Goal: Task Accomplishment & Management: Complete application form

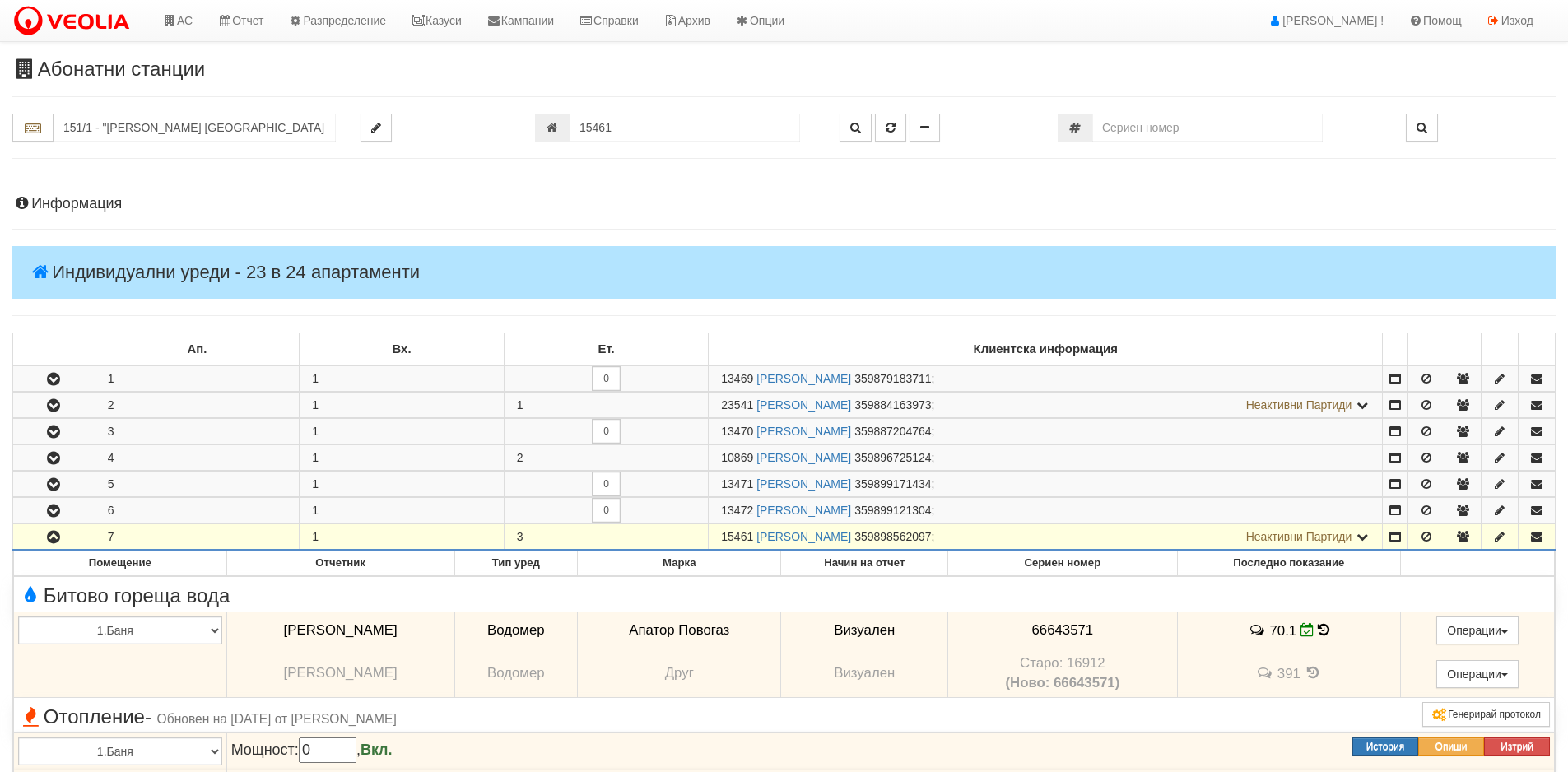
scroll to position [483, 0]
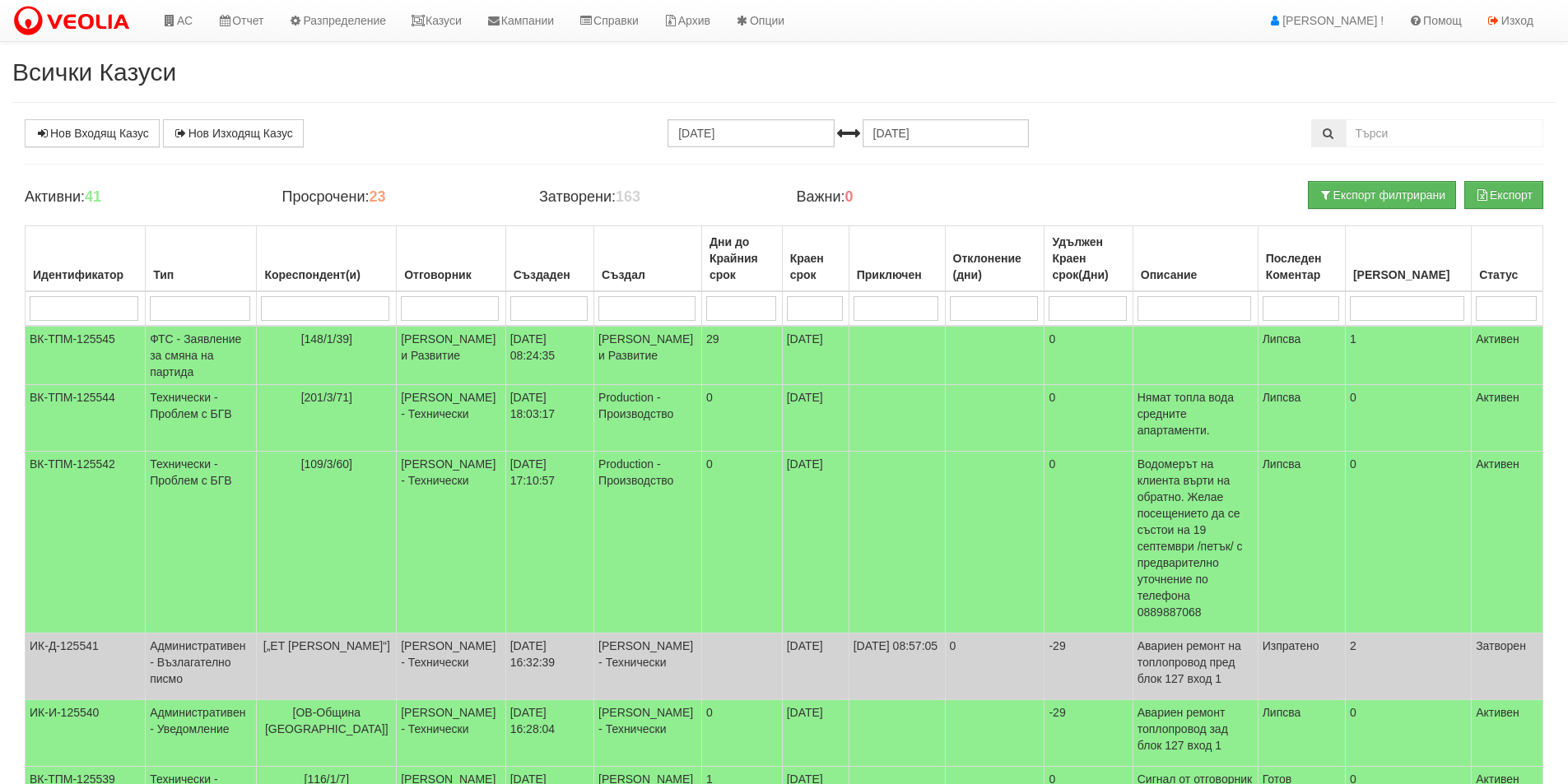
click at [408, 297] on input "search" at bounding box center [450, 309] width 98 height 25
type input "An"
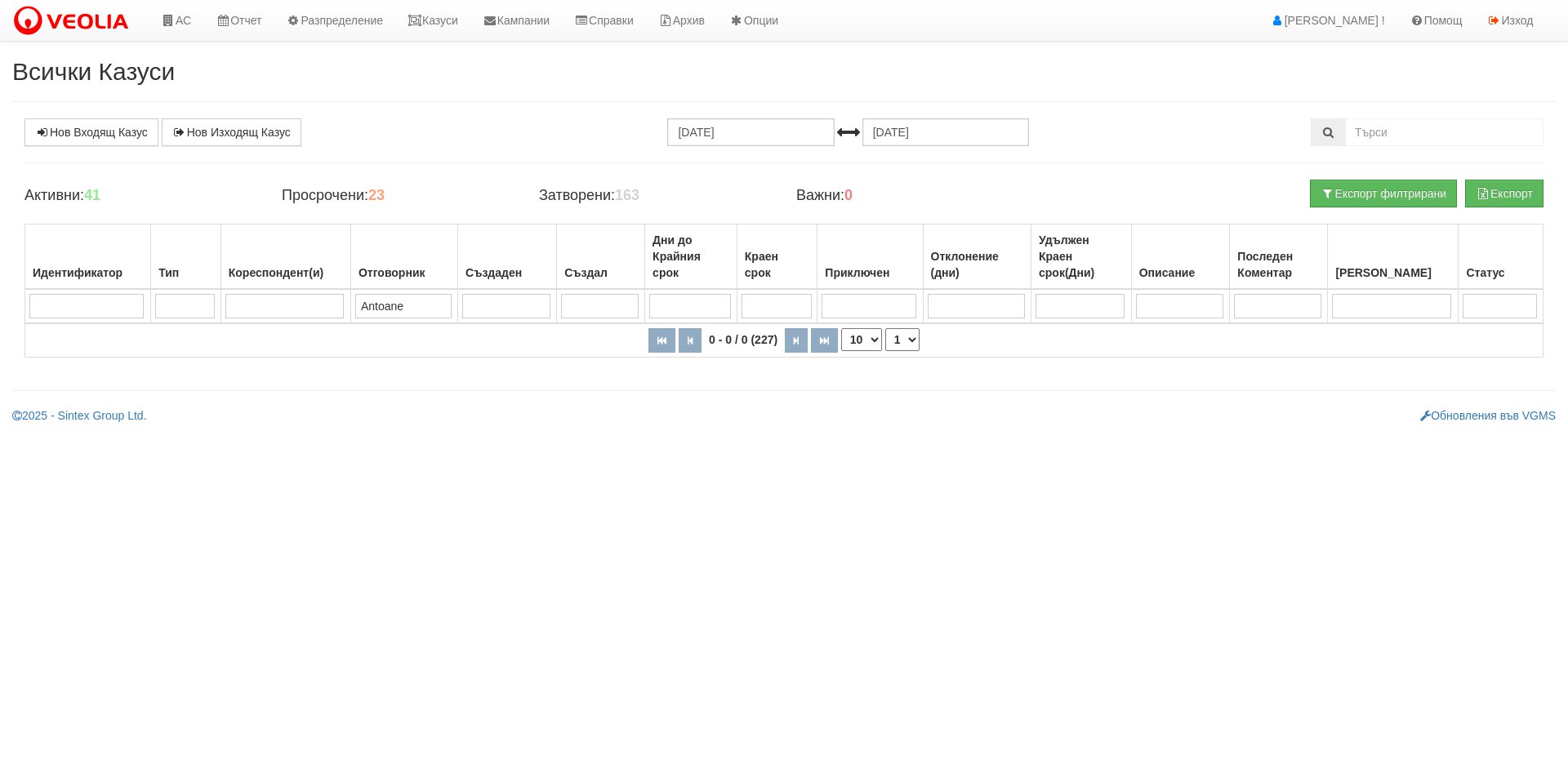
type input "Antoanet"
type input "A"
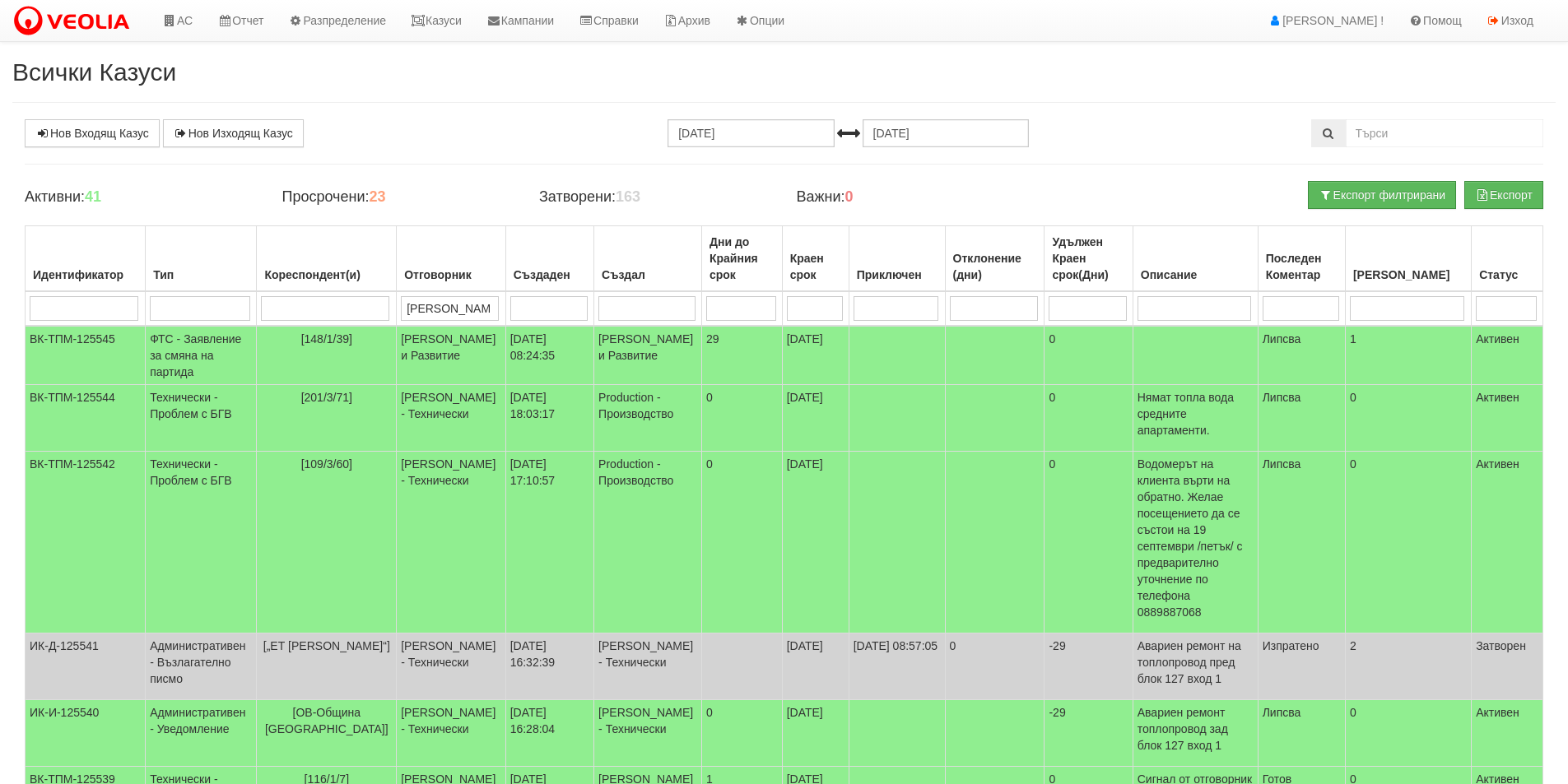
type input "Антоанета"
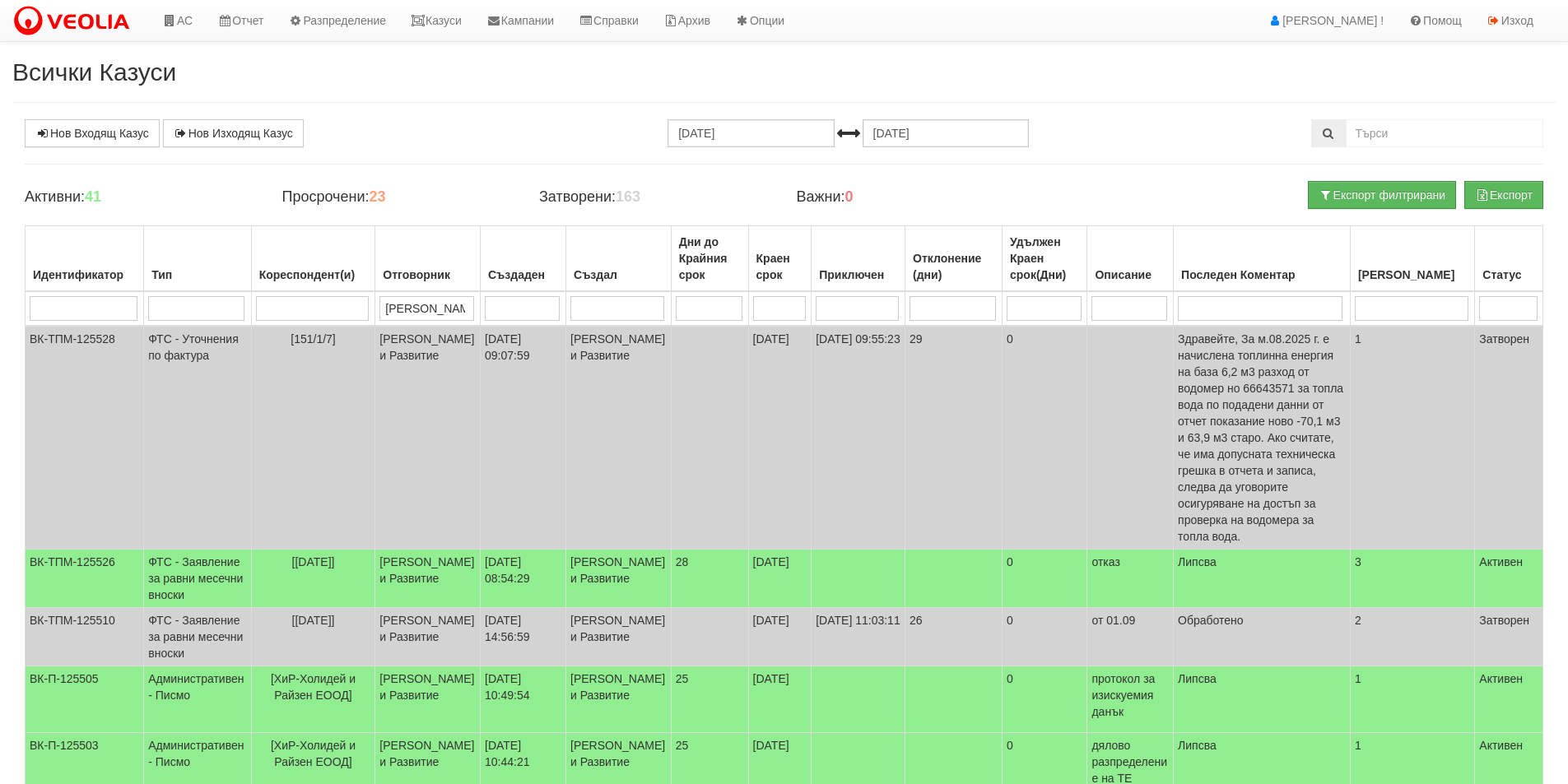
type input "Антоанета"
click at [1526, 323] on td at bounding box center [1509, 308] width 68 height 35
click at [1507, 305] on input "search" at bounding box center [1508, 309] width 58 height 25
type input "А"
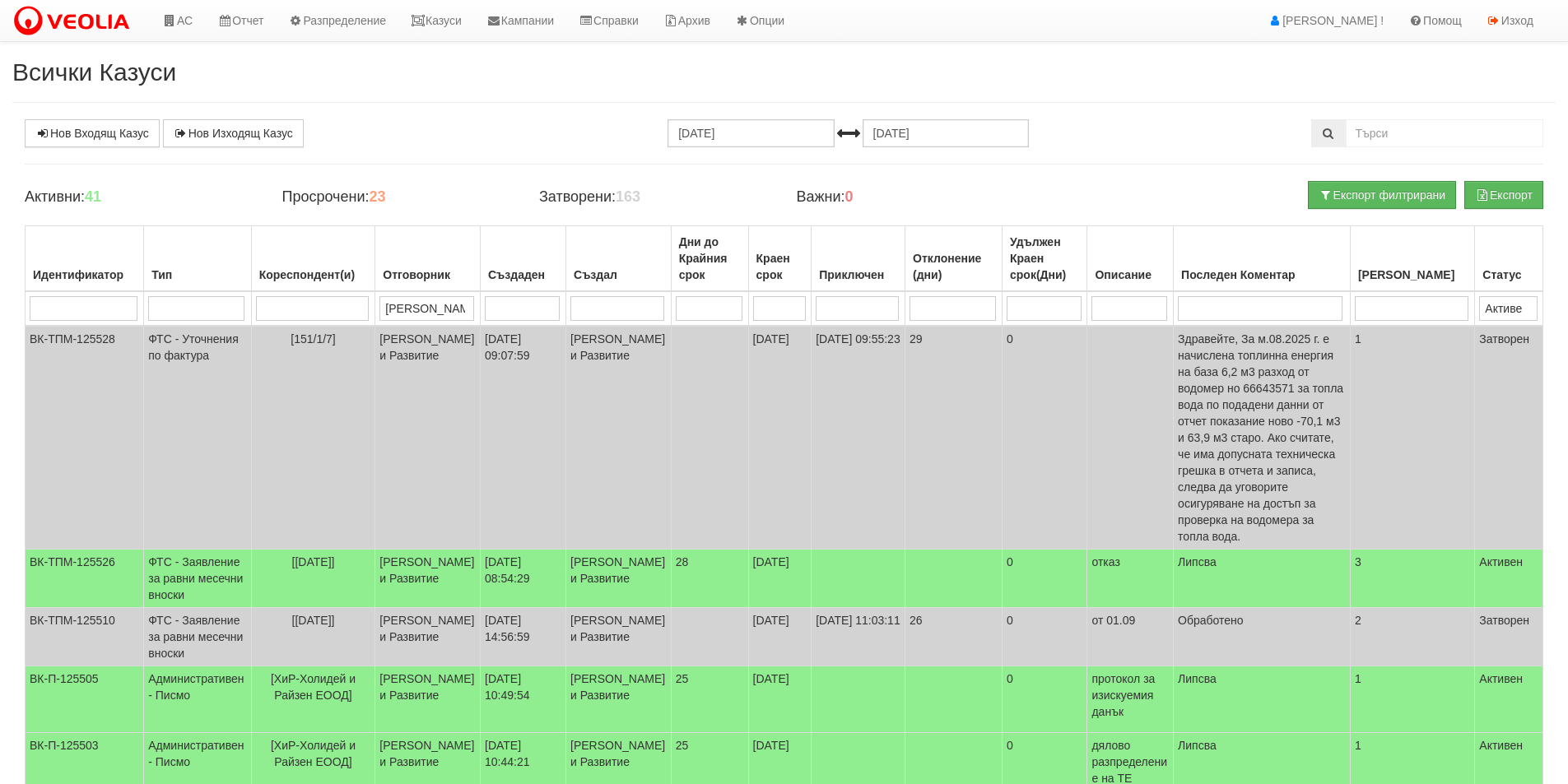
type input "Активен"
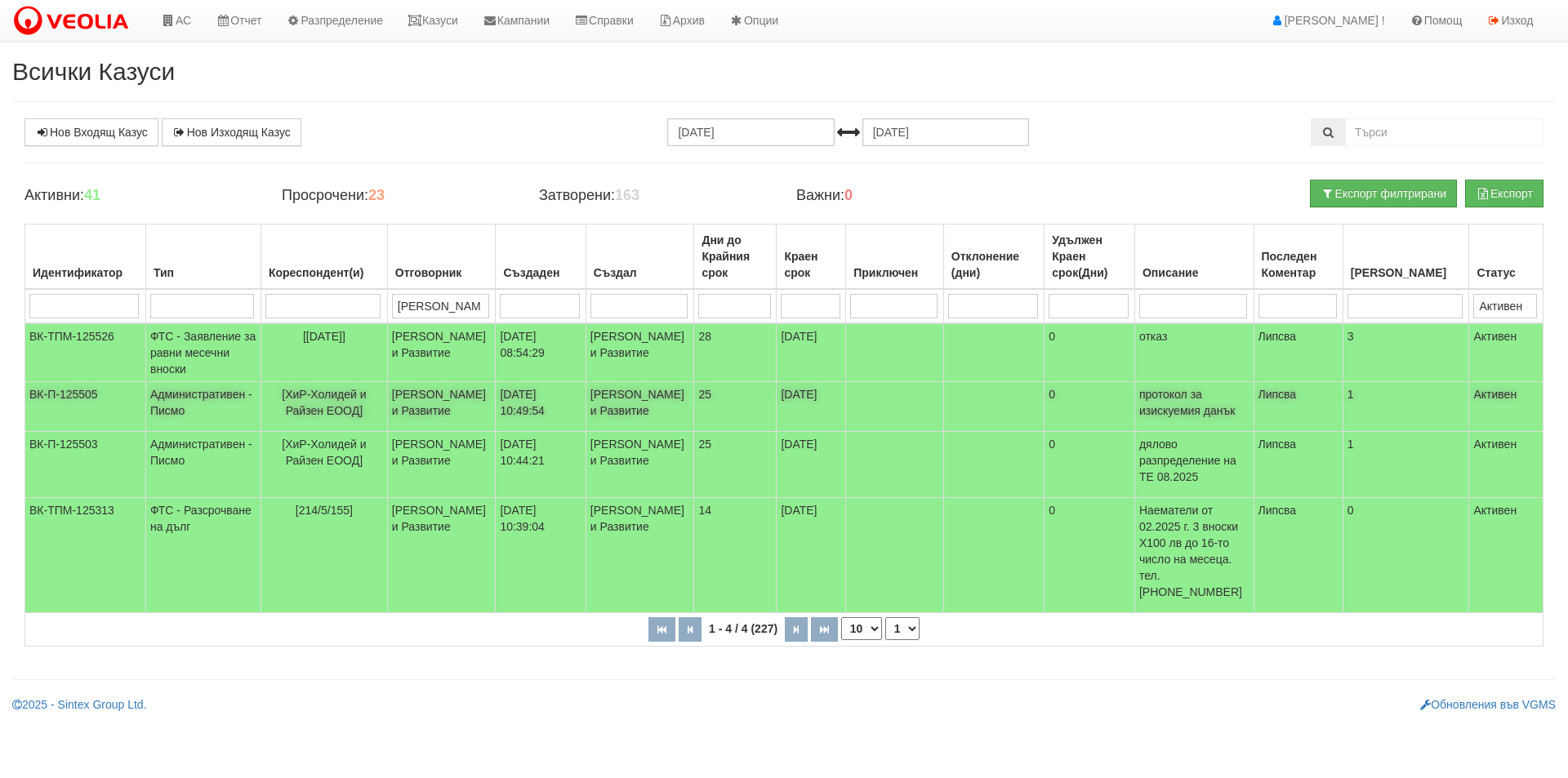
type input "Активен"
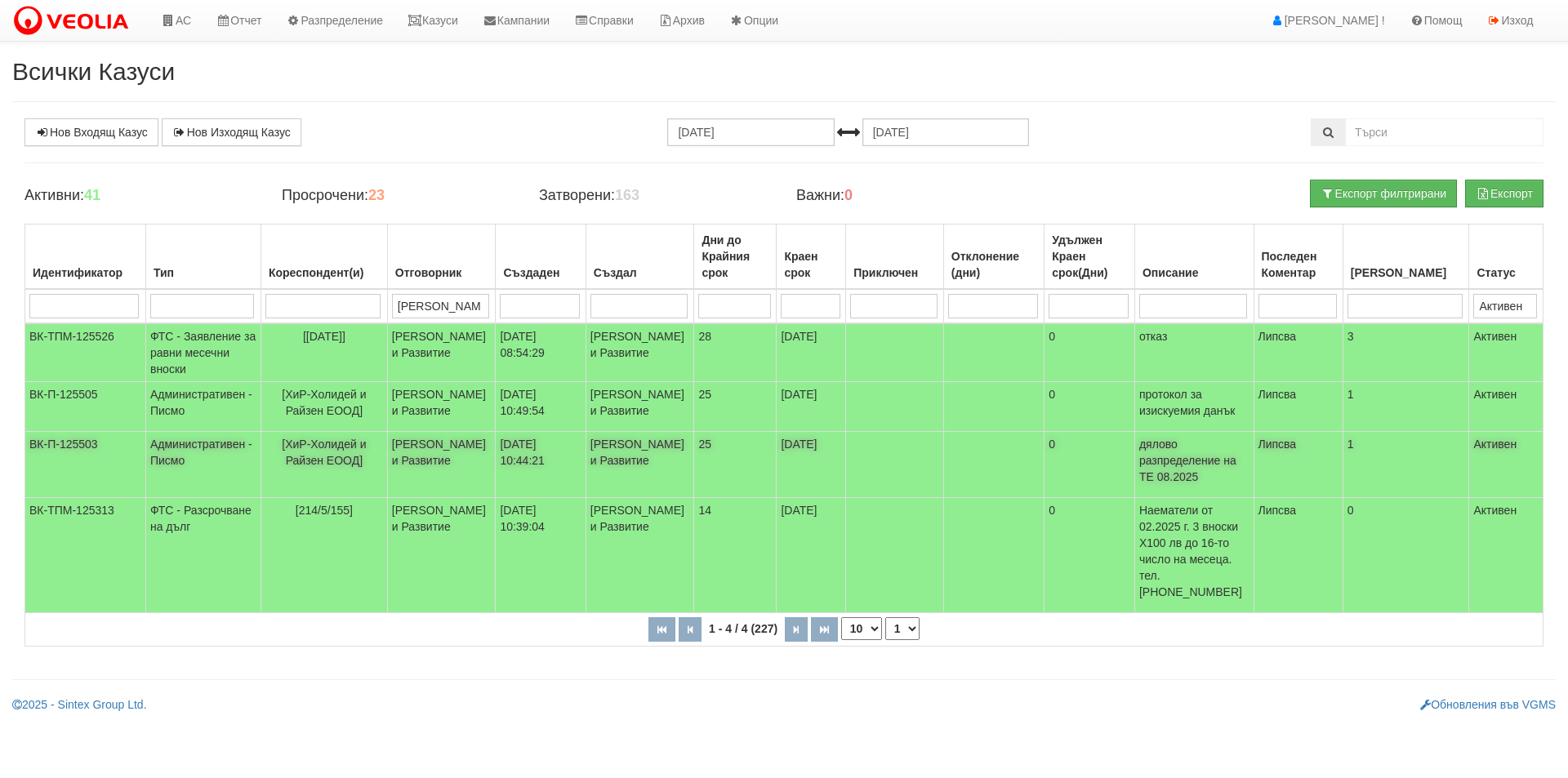
click at [315, 493] on td "[ХиР-Холидей и Райзен ЕООД]" at bounding box center [324, 465] width 126 height 66
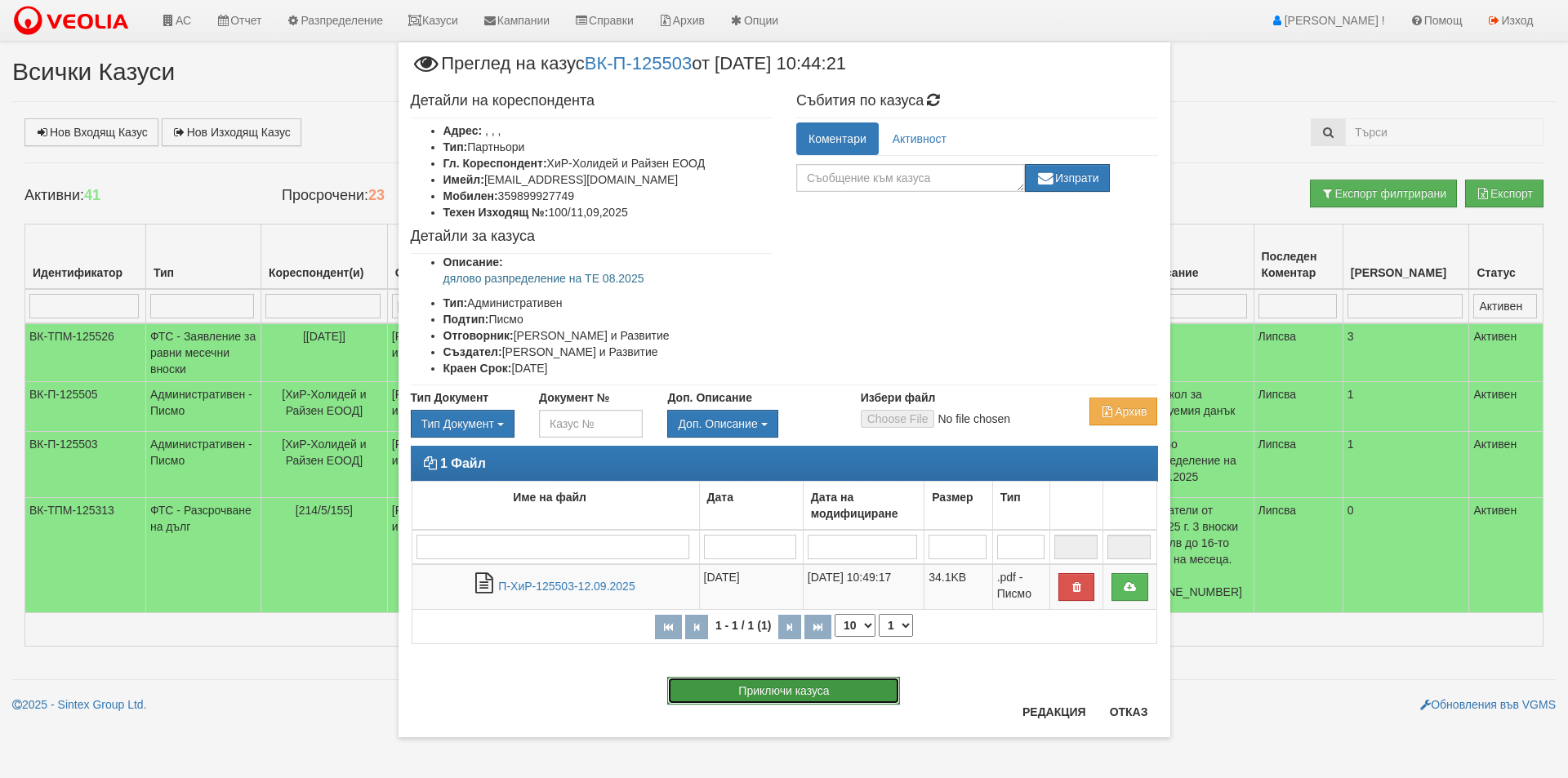
click at [752, 689] on button "Приключи казуса" at bounding box center [784, 691] width 233 height 28
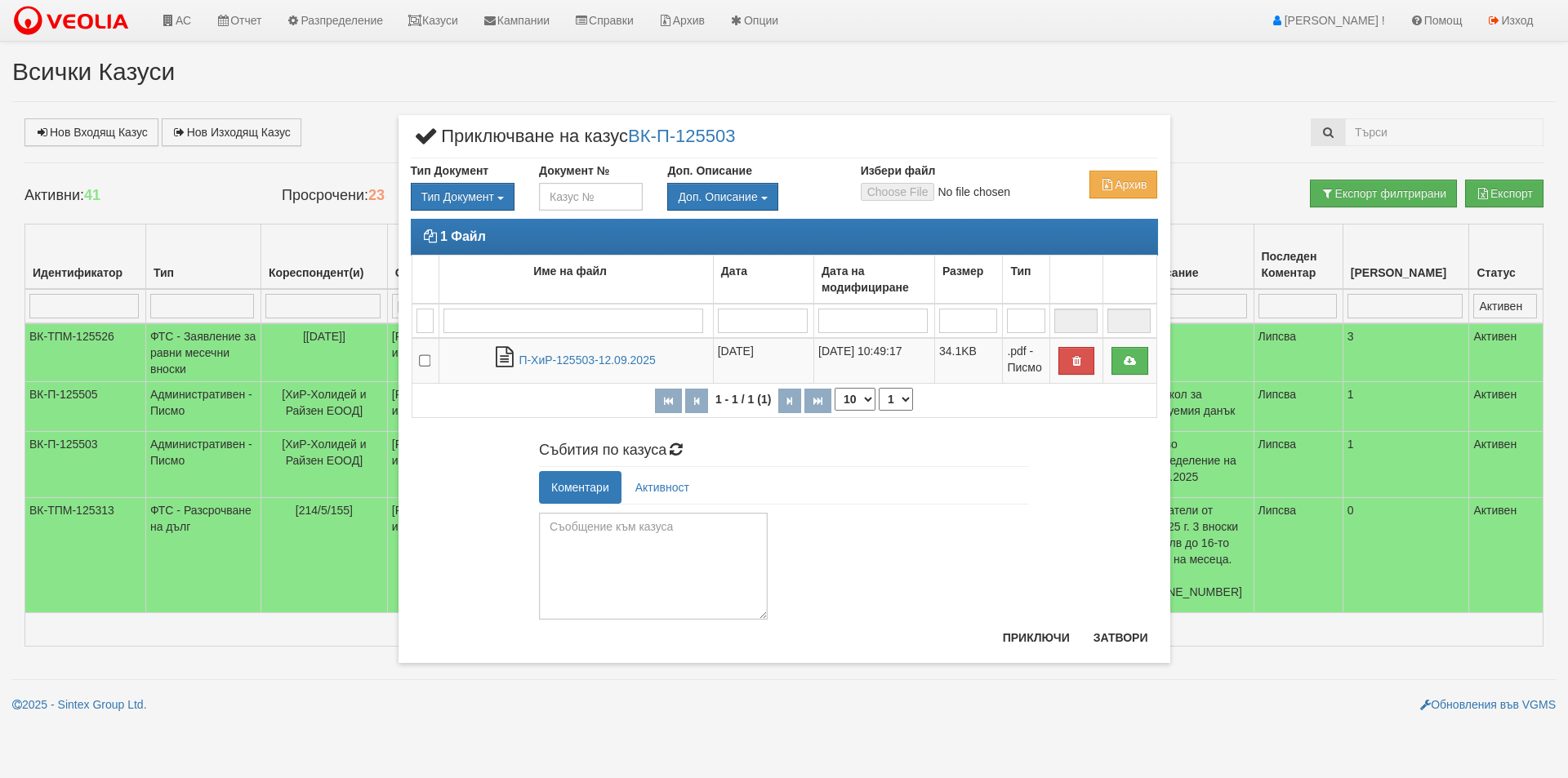
drag, startPoint x: 763, startPoint y: 582, endPoint x: 777, endPoint y: 661, distance: 80.2
click at [777, 661] on div "× Приключване на казус ВК-П-125503 Тип Документ Тип Документ П М ЗСП ОК СМПТ Д" at bounding box center [784, 389] width 1568 height 778
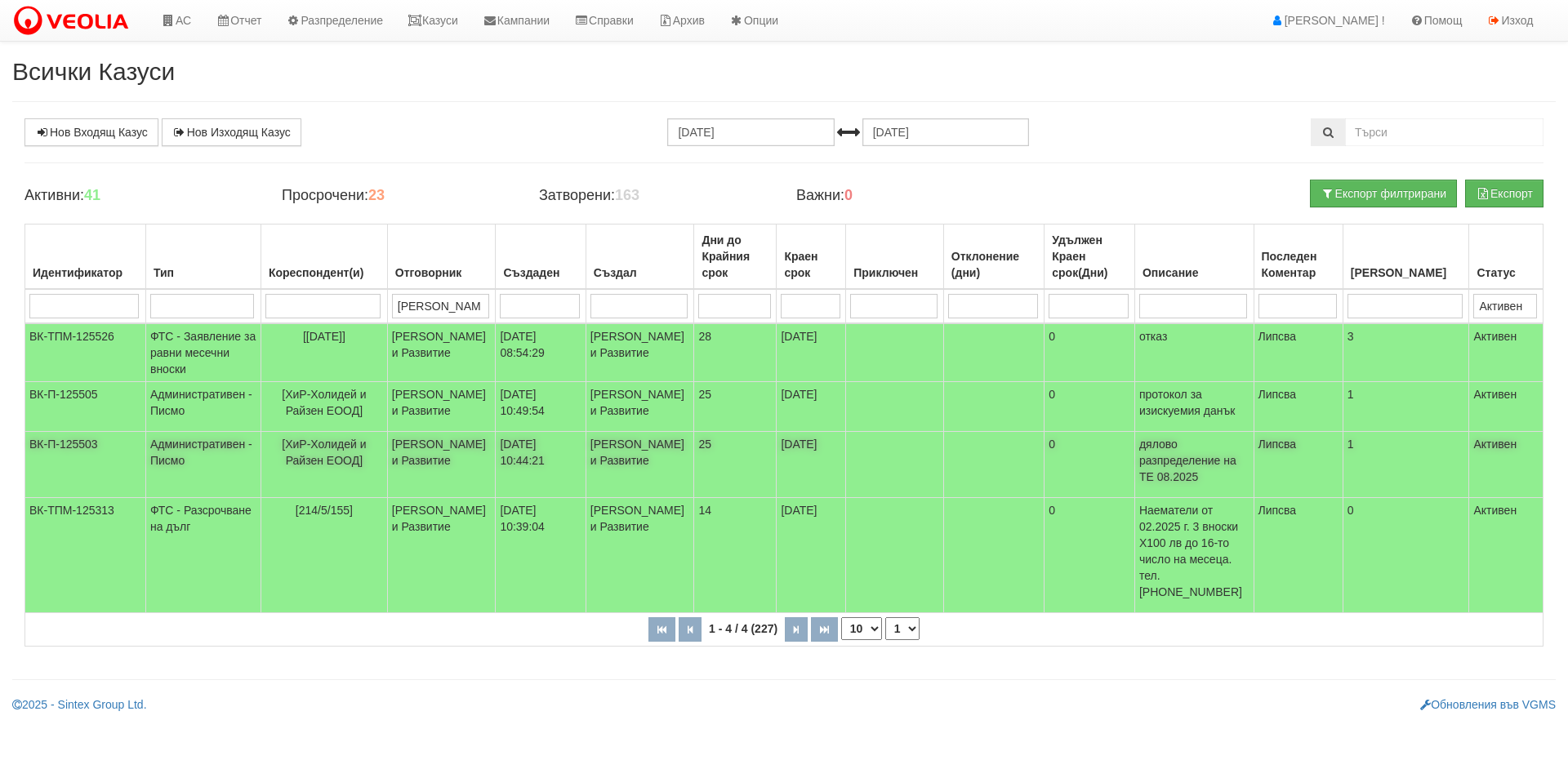
click at [322, 467] on span "[ХиР-Холидей и Райзен ЕООД]" at bounding box center [324, 451] width 84 height 29
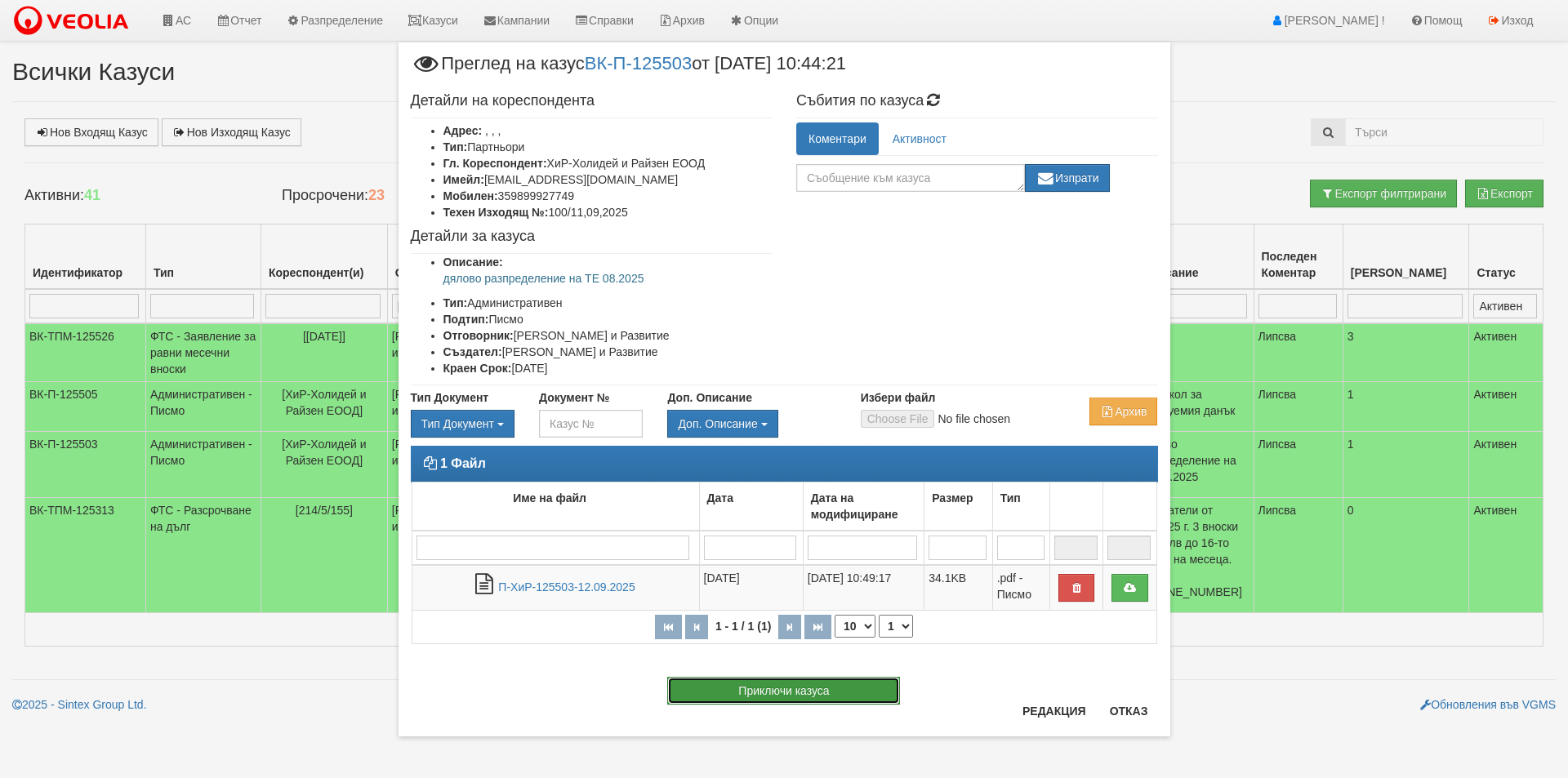
click at [853, 688] on button "Приключи казуса" at bounding box center [784, 691] width 233 height 28
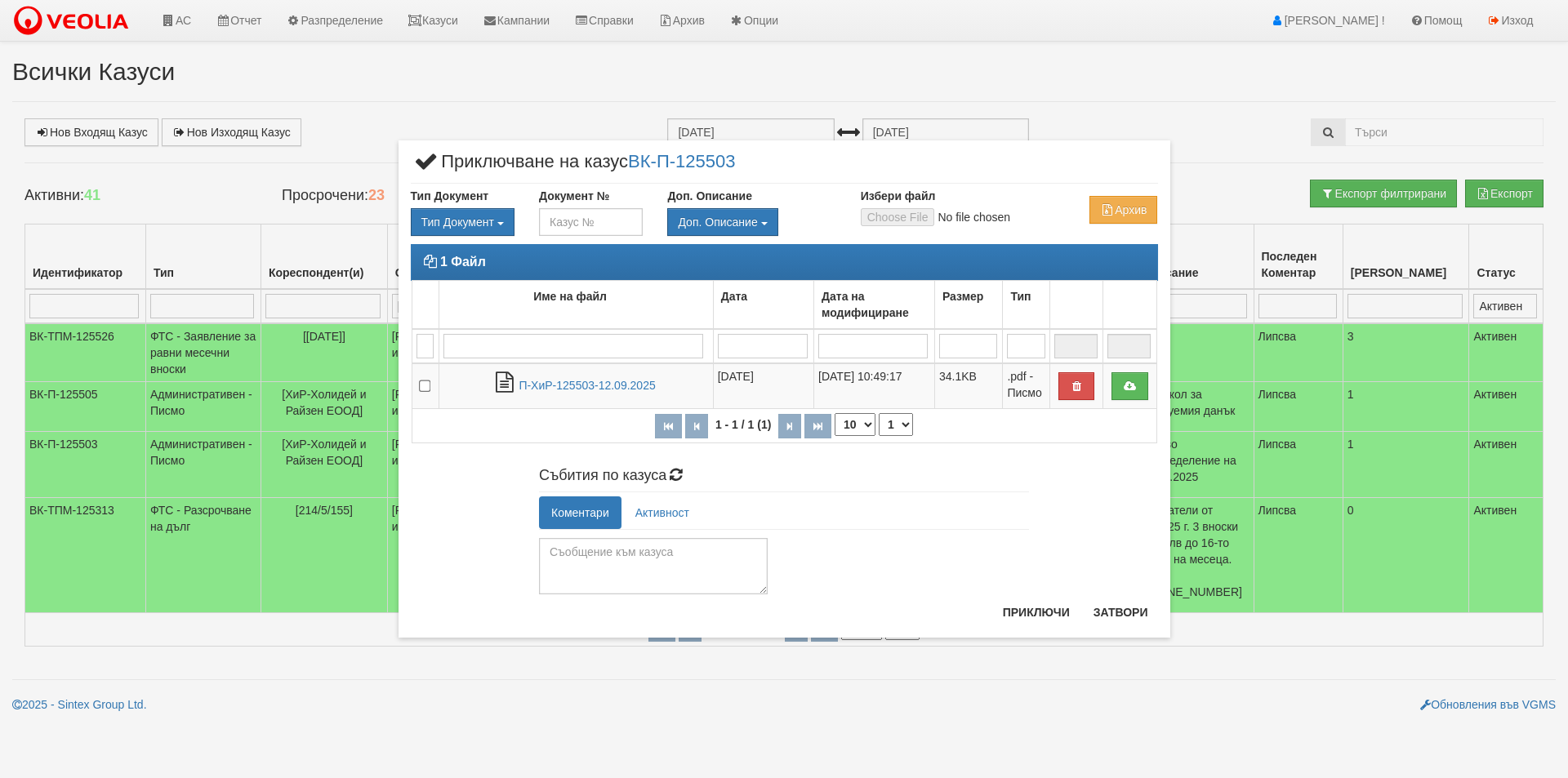
drag, startPoint x: 760, startPoint y: 580, endPoint x: 770, endPoint y: 609, distance: 30.7
click at [770, 609] on div "× Приключване на казус ВК-П-125503 Тип Документ Тип Документ П М ЗСП ОК СМПТ Д" at bounding box center [784, 388] width 771 height 496
click at [555, 556] on textarea at bounding box center [654, 566] width 228 height 56
click at [611, 558] on textarea "Изпратени втори екземпляри на 12.9.25" at bounding box center [654, 566] width 228 height 56
click at [610, 551] on textarea "Изпратени втори екземпляри на 12.9.25" at bounding box center [654, 566] width 228 height 56
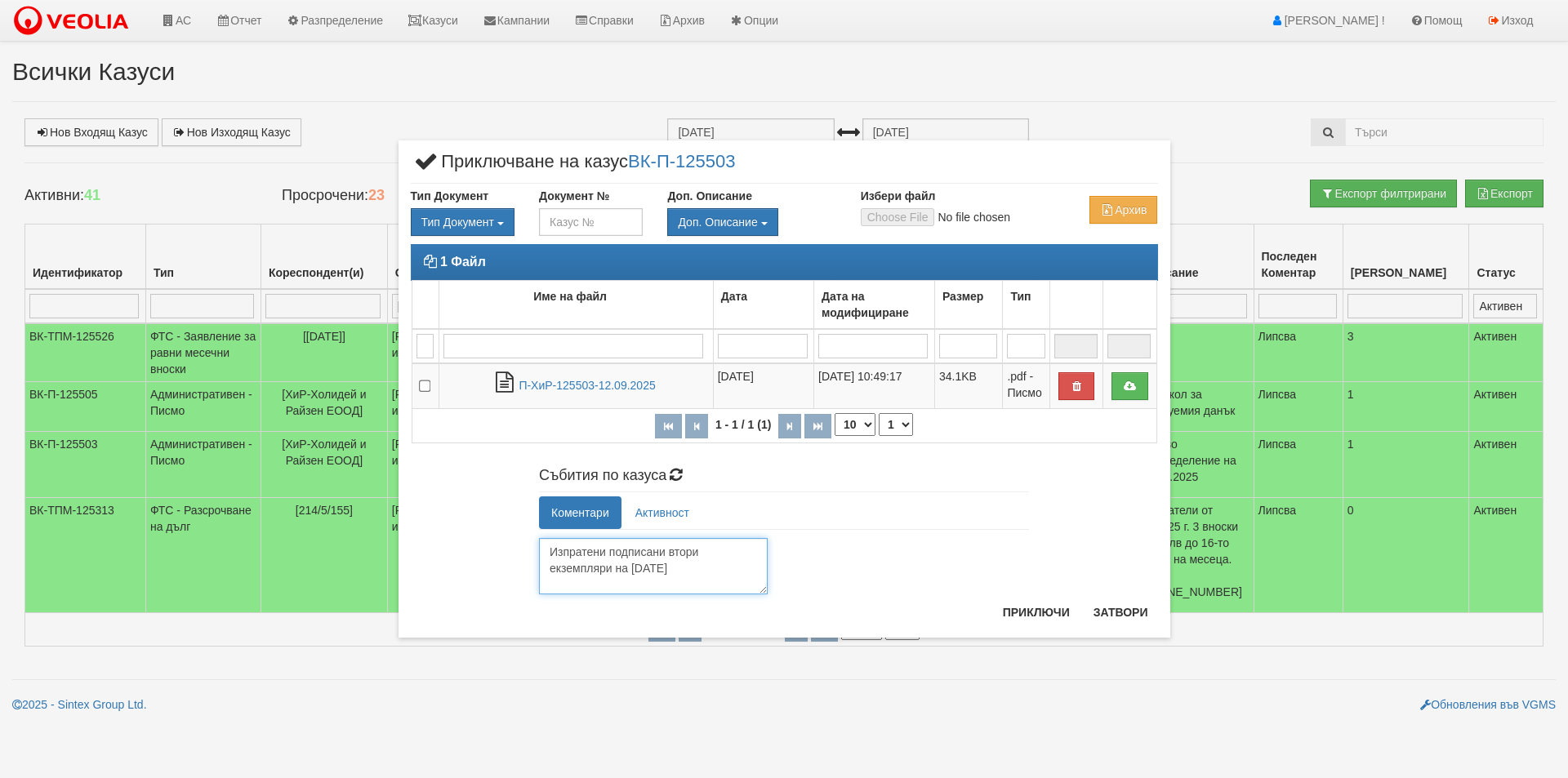
click at [676, 574] on textarea "Изпратени подписани втори екземпляри на 12.9.25" at bounding box center [654, 566] width 228 height 56
drag, startPoint x: 722, startPoint y: 573, endPoint x: 517, endPoint y: 544, distance: 207.0
click at [517, 544] on div "Събития по казуса Коментари Активност Изпратени подписани втори екземпляри на 1…" at bounding box center [784, 527] width 771 height 135
type textarea "Изпратени подписани втори екземпляри на [DATE] на ХиР."
click at [1022, 617] on button "Приключи" at bounding box center [1036, 612] width 87 height 26
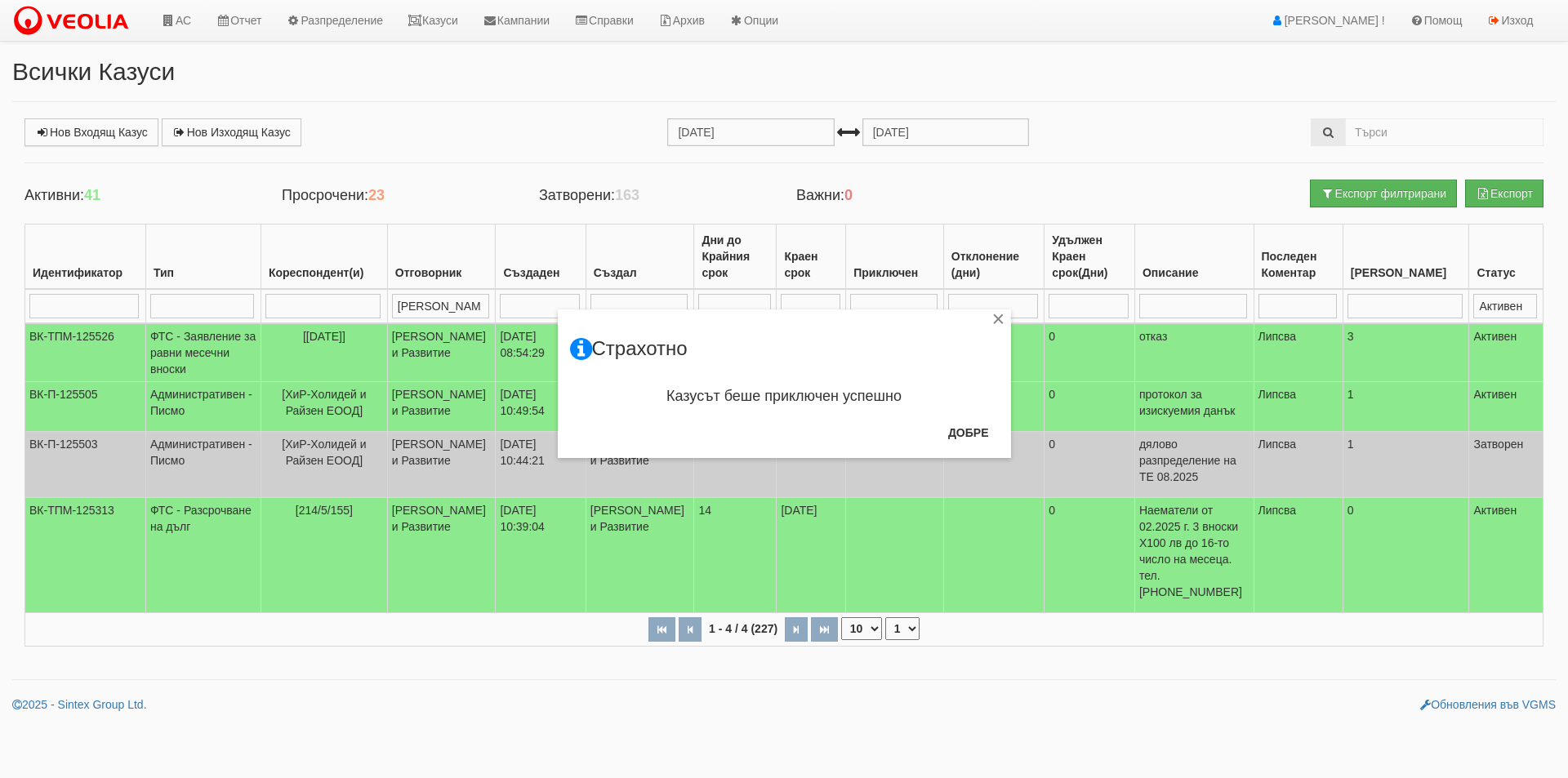
click at [320, 429] on div "× Страхотно Казусът беше приключен успешно Добре" at bounding box center [784, 229] width 956 height 458
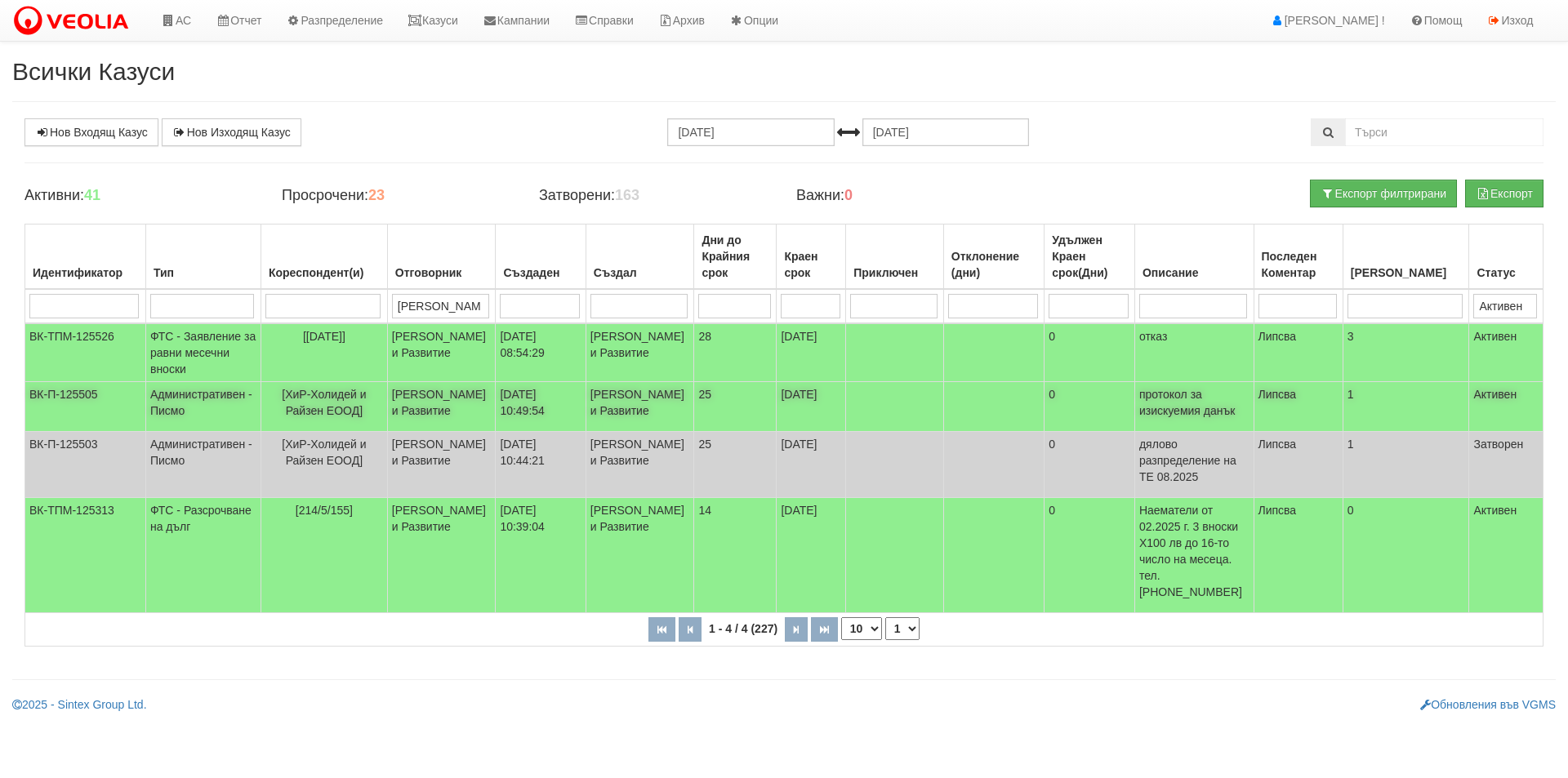
click at [338, 414] on span "[ХиР-Холидей и Райзен ЕООД]" at bounding box center [324, 402] width 84 height 29
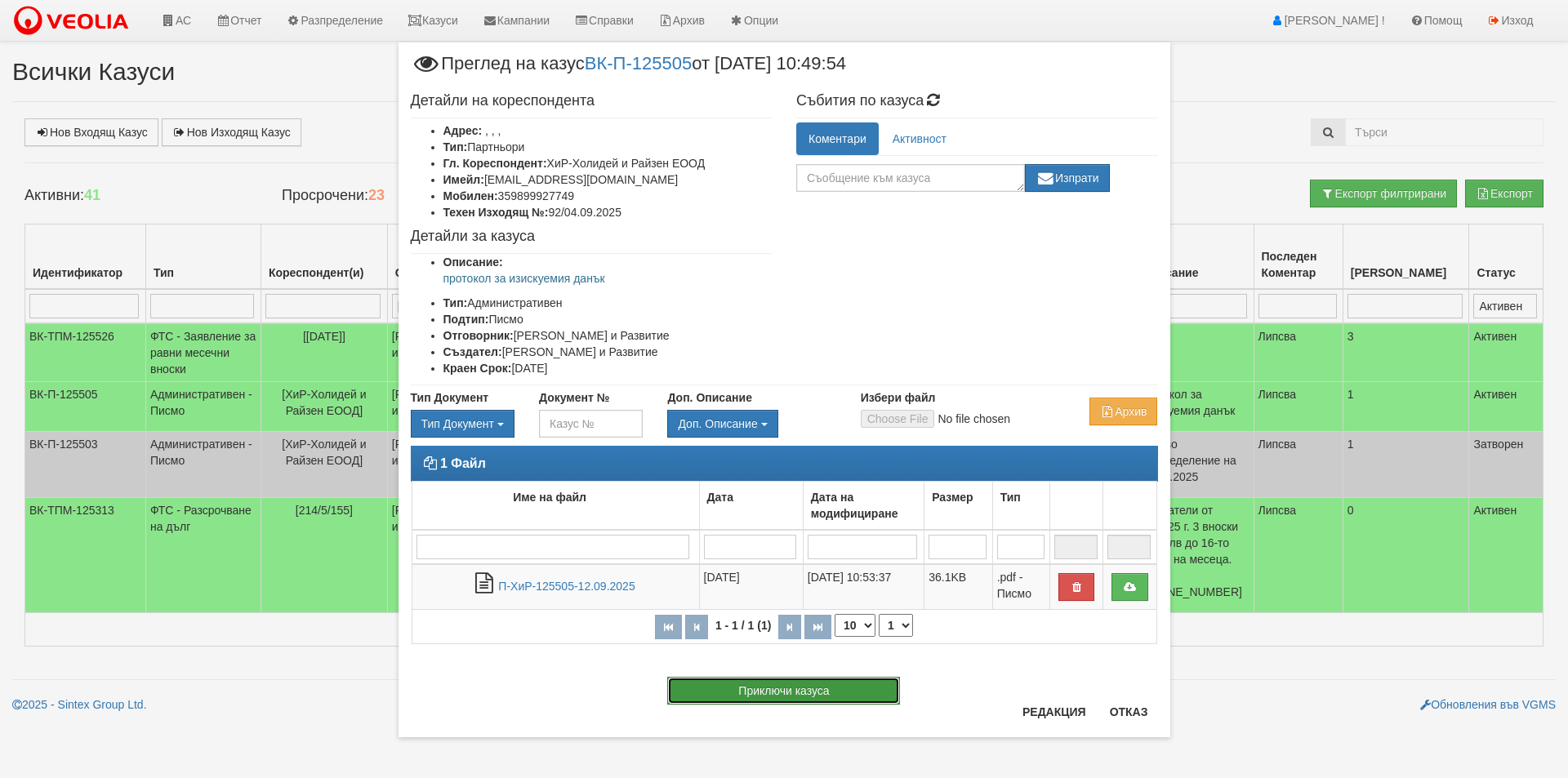
click at [798, 700] on button "Приключи казуса" at bounding box center [784, 691] width 233 height 28
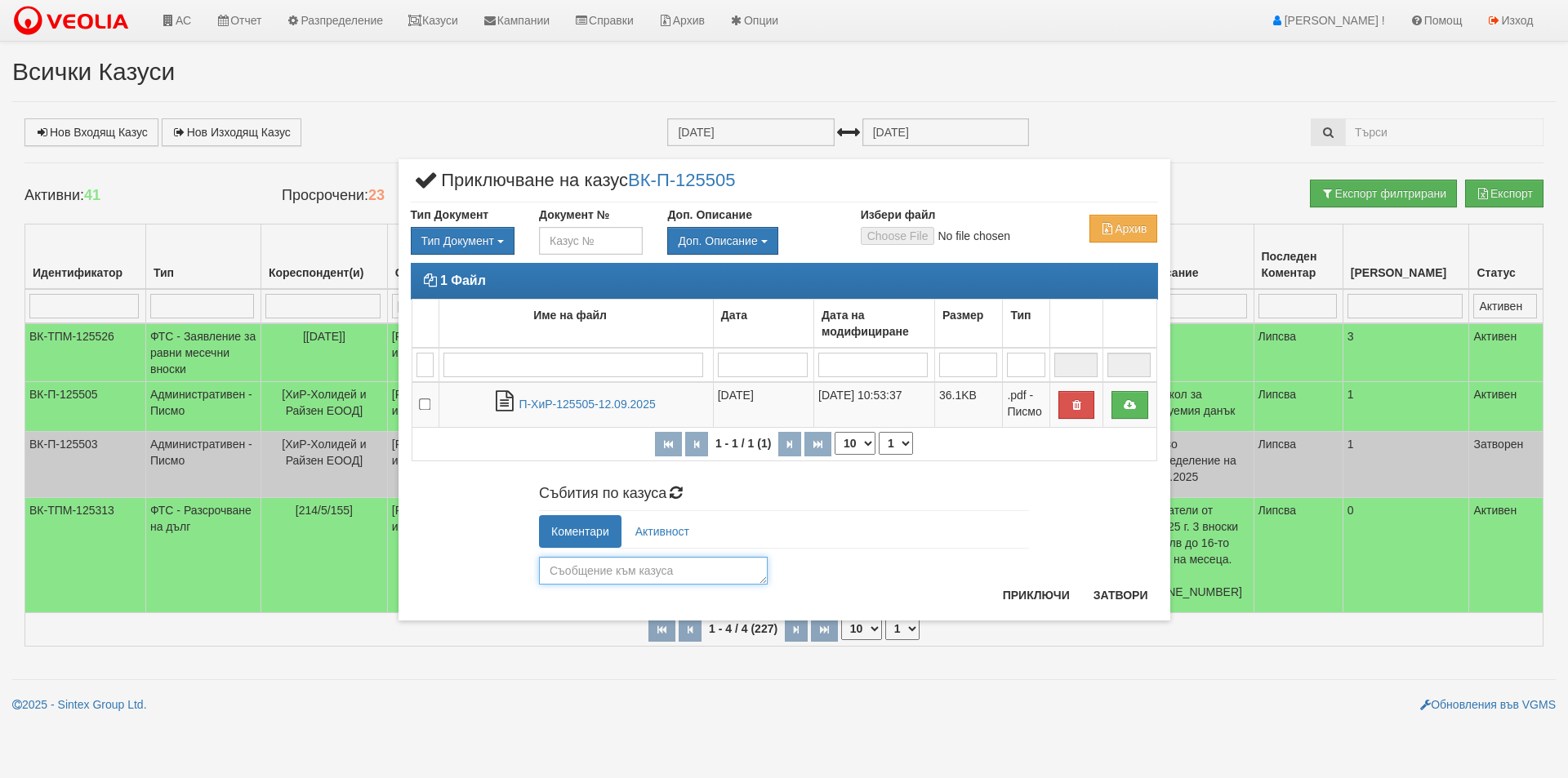
click at [581, 565] on textarea at bounding box center [654, 571] width 228 height 28
paste textarea "Изпратени подписани втори екземпляри на [DATE] на ХиР."
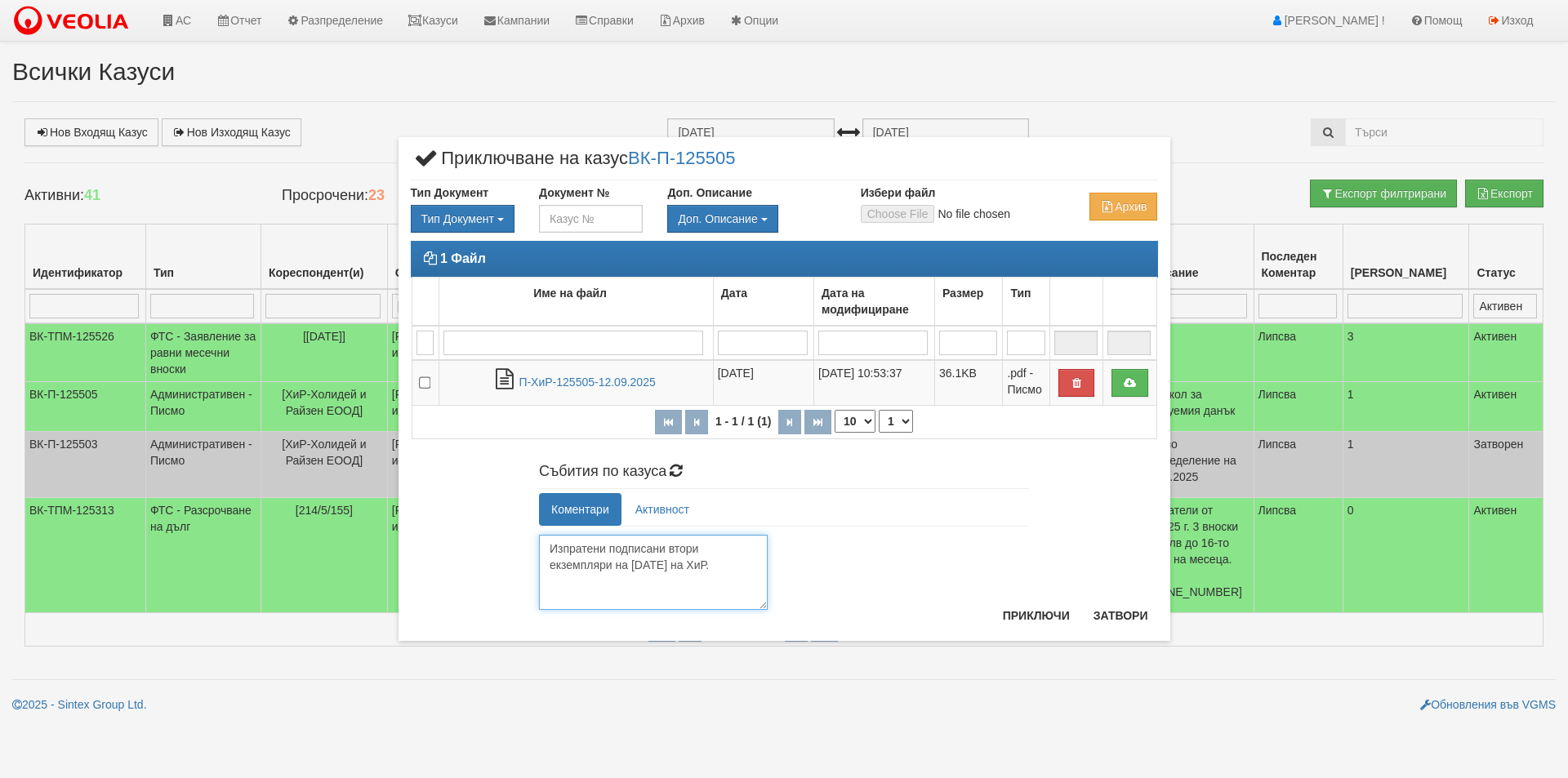
drag, startPoint x: 763, startPoint y: 580, endPoint x: 771, endPoint y: 627, distance: 47.7
click at [771, 627] on div "× Приключване на казус ВК-П-125505 Тип Документ Тип Документ П М ЗСП ОК СМПТ Д" at bounding box center [784, 389] width 771 height 504
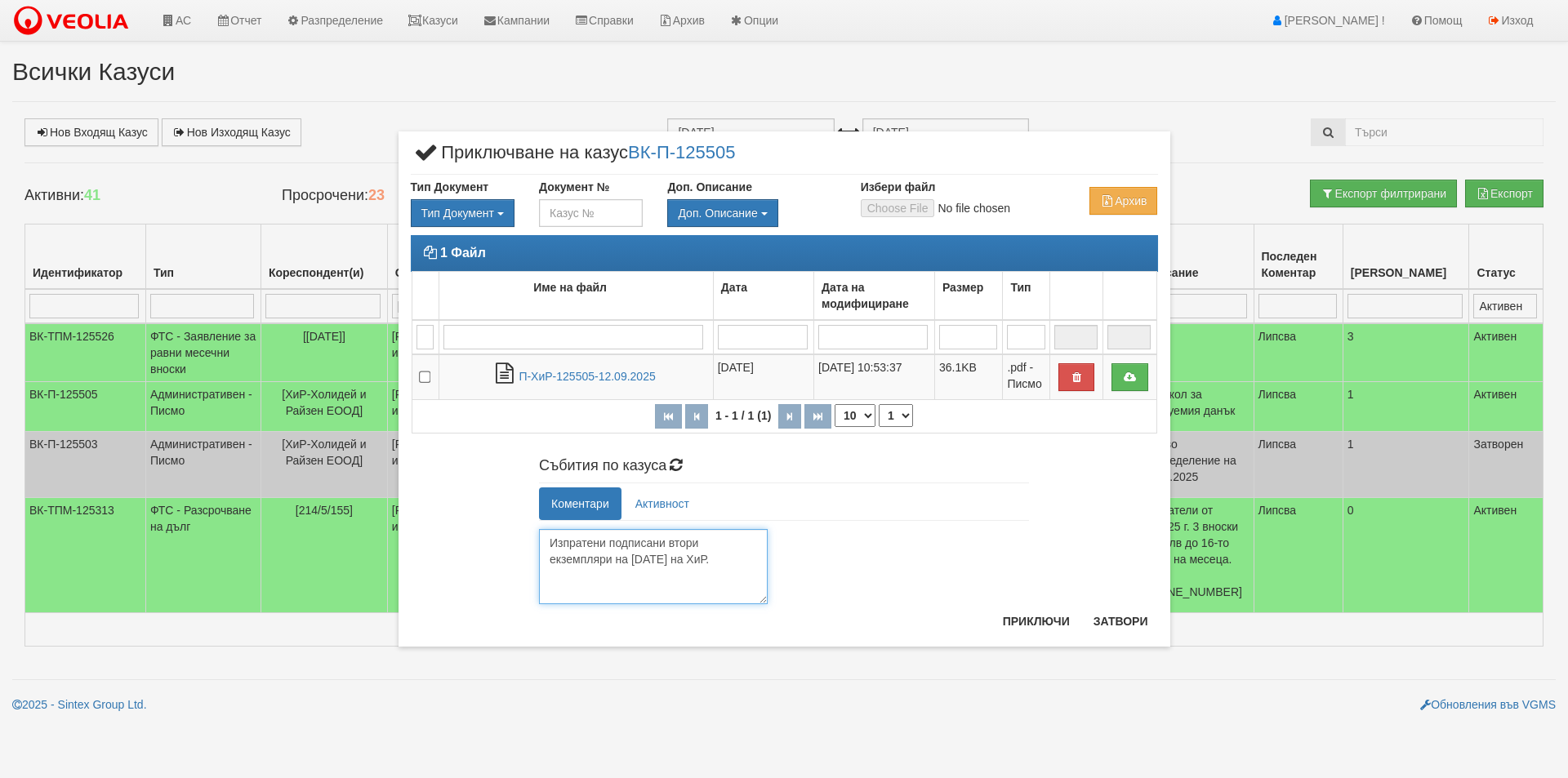
click at [602, 543] on textarea "Изпратени подписани втори екземпляри на [DATE] на ХиР." at bounding box center [654, 566] width 228 height 76
click at [648, 537] on textarea "Изпратен подписани втори екземпляри на 12.9.25 на ХиР." at bounding box center [654, 566] width 228 height 76
click at [655, 539] on textarea "Изпратен подписани втори екземпляри на 12.9.25 на ХиР." at bounding box center [654, 566] width 228 height 76
click at [749, 544] on textarea "Изпратен подписан втори екземпляри на 12.9.25 на ХиР." at bounding box center [654, 566] width 228 height 76
type textarea "Изпратен подписан втори екземпляр на [DATE] на ХиР."
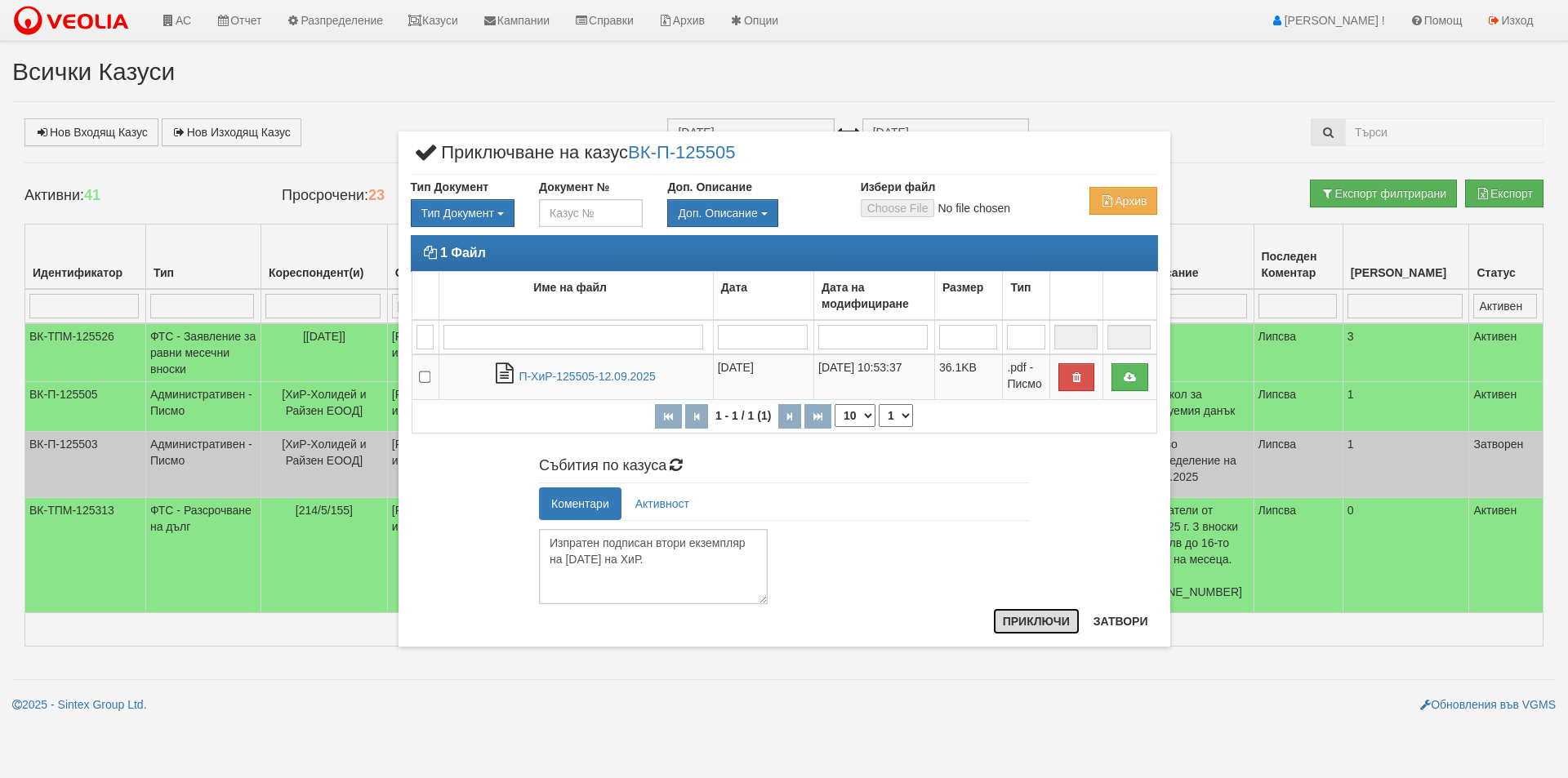
click at [1036, 621] on button "Приключи" at bounding box center [1036, 622] width 87 height 26
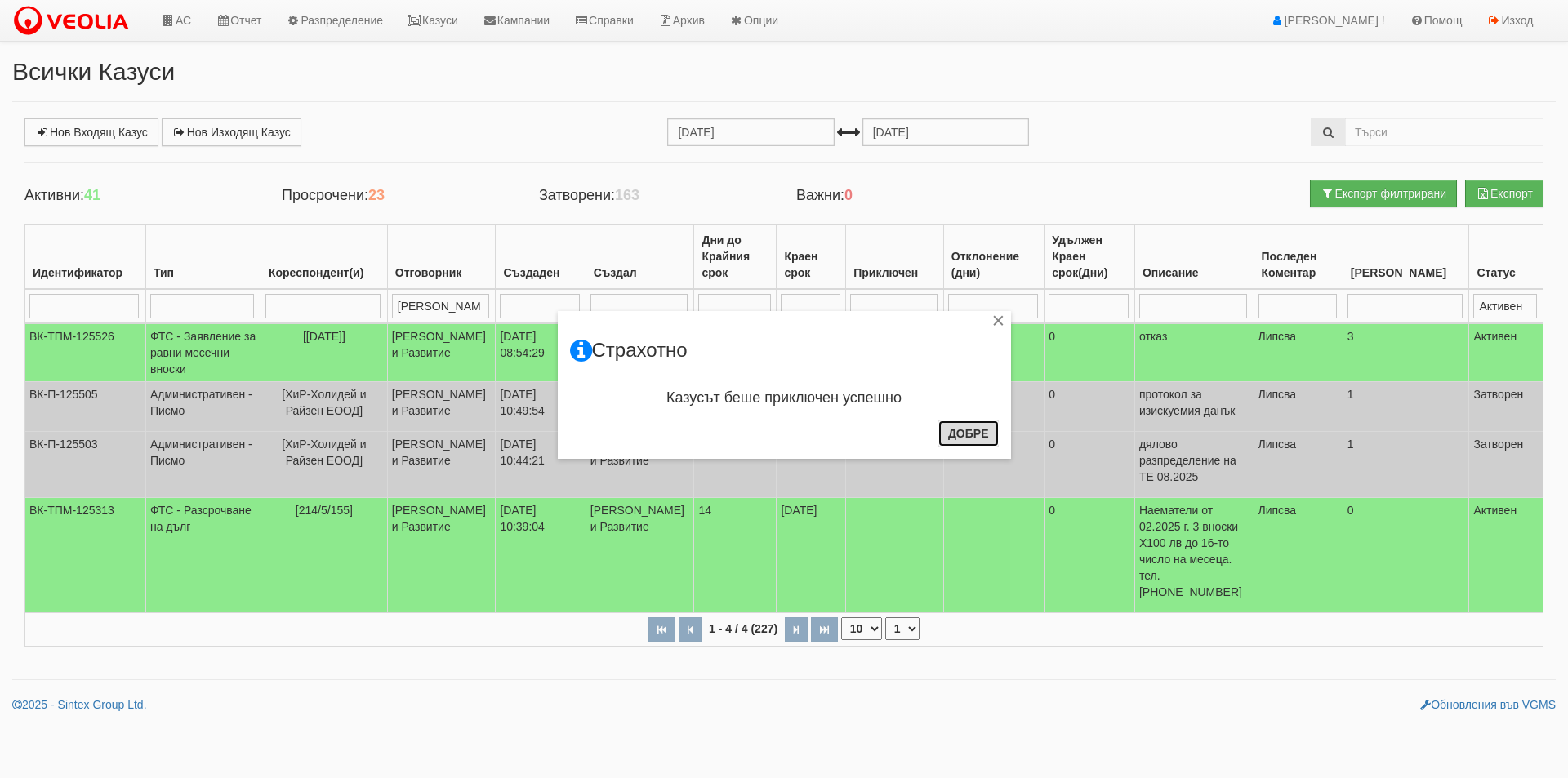
click at [958, 435] on button "Добре" at bounding box center [968, 434] width 61 height 26
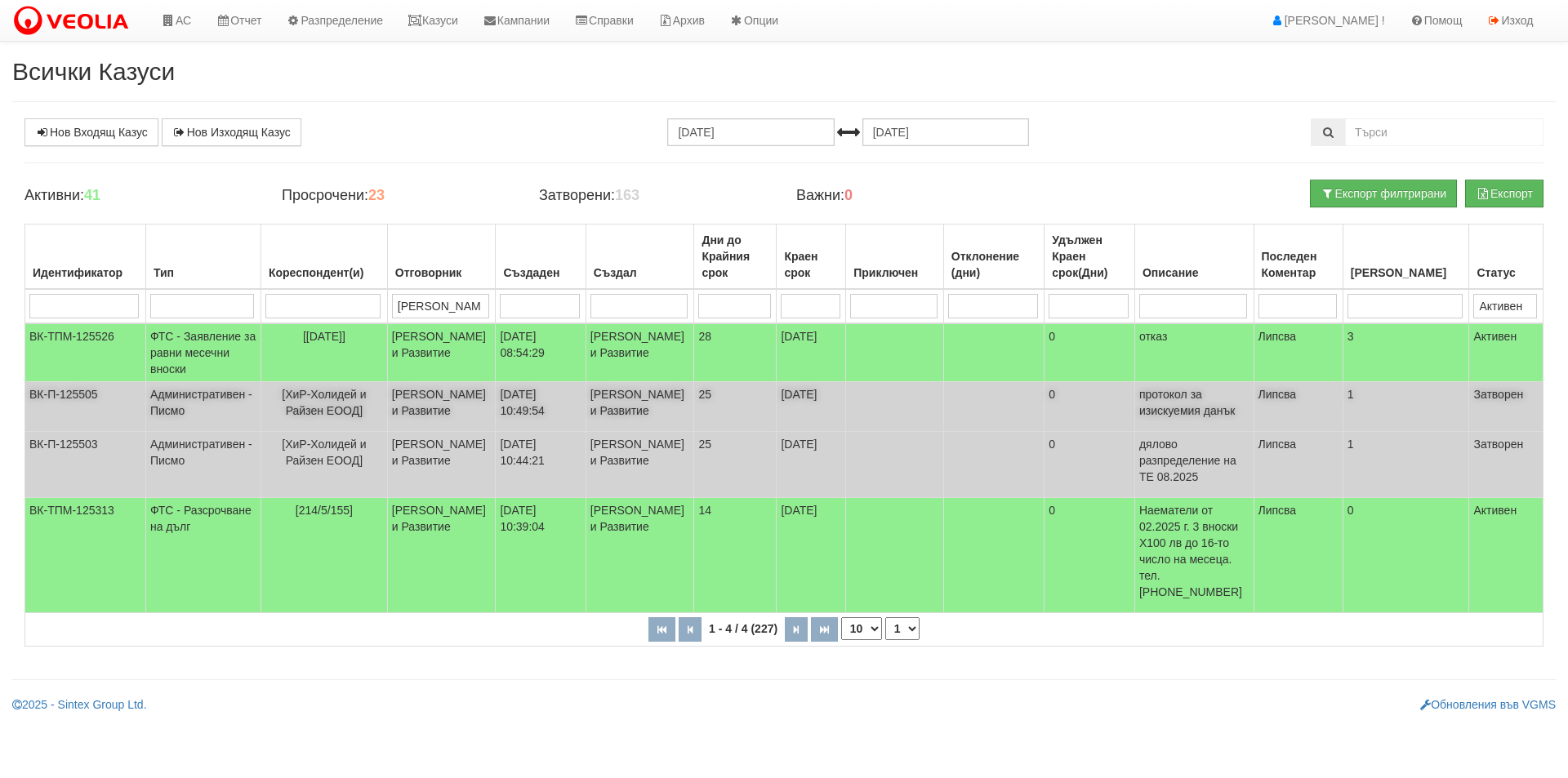
click at [328, 413] on span "[ХиР-Холидей и Райзен ЕООД]" at bounding box center [324, 402] width 84 height 29
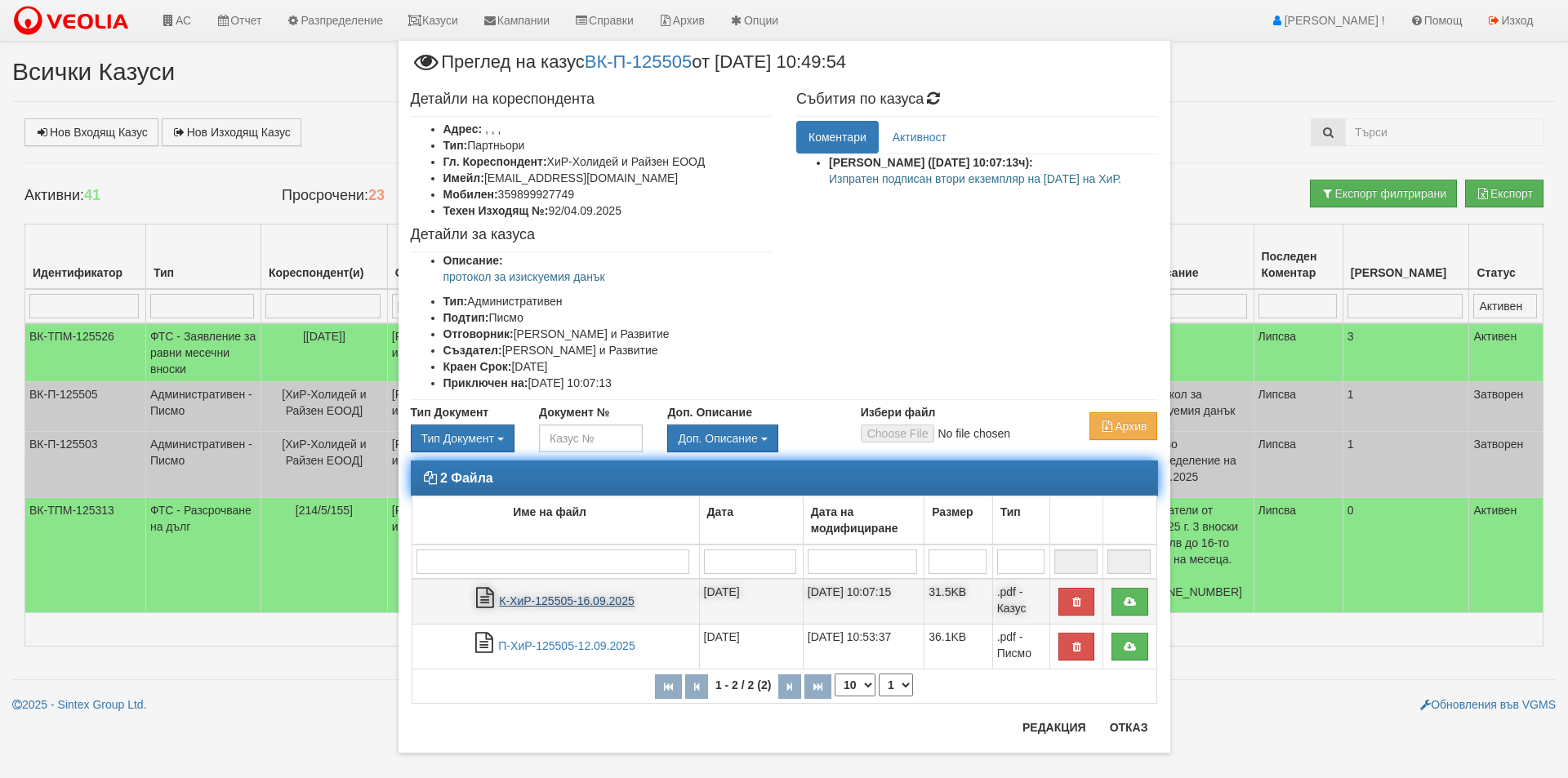
click at [558, 600] on link "К-ХиР-125505-16.09.2025" at bounding box center [566, 601] width 134 height 13
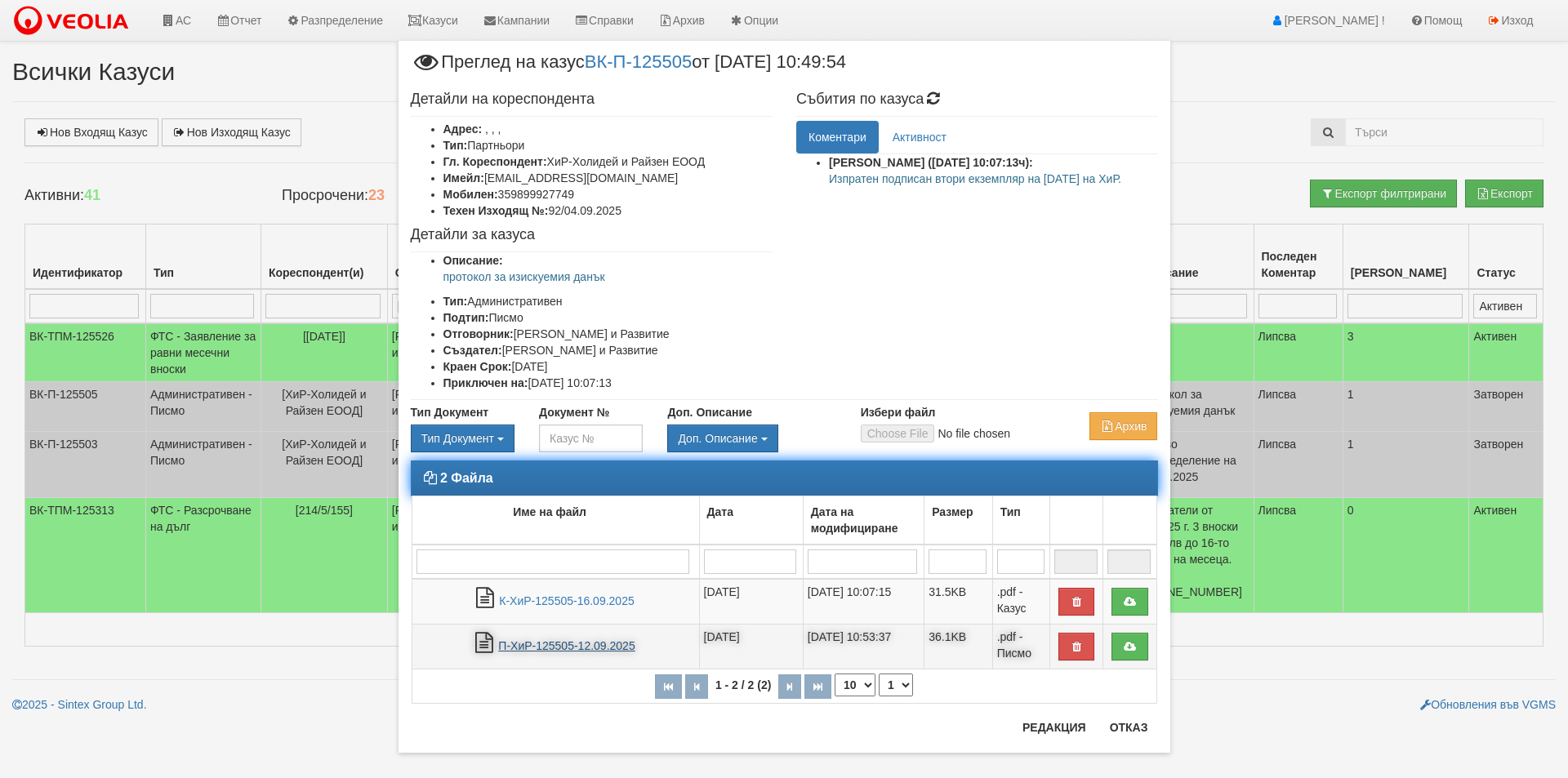
click at [542, 650] on link "П-ХиР-125505-12.09.2025" at bounding box center [566, 645] width 136 height 13
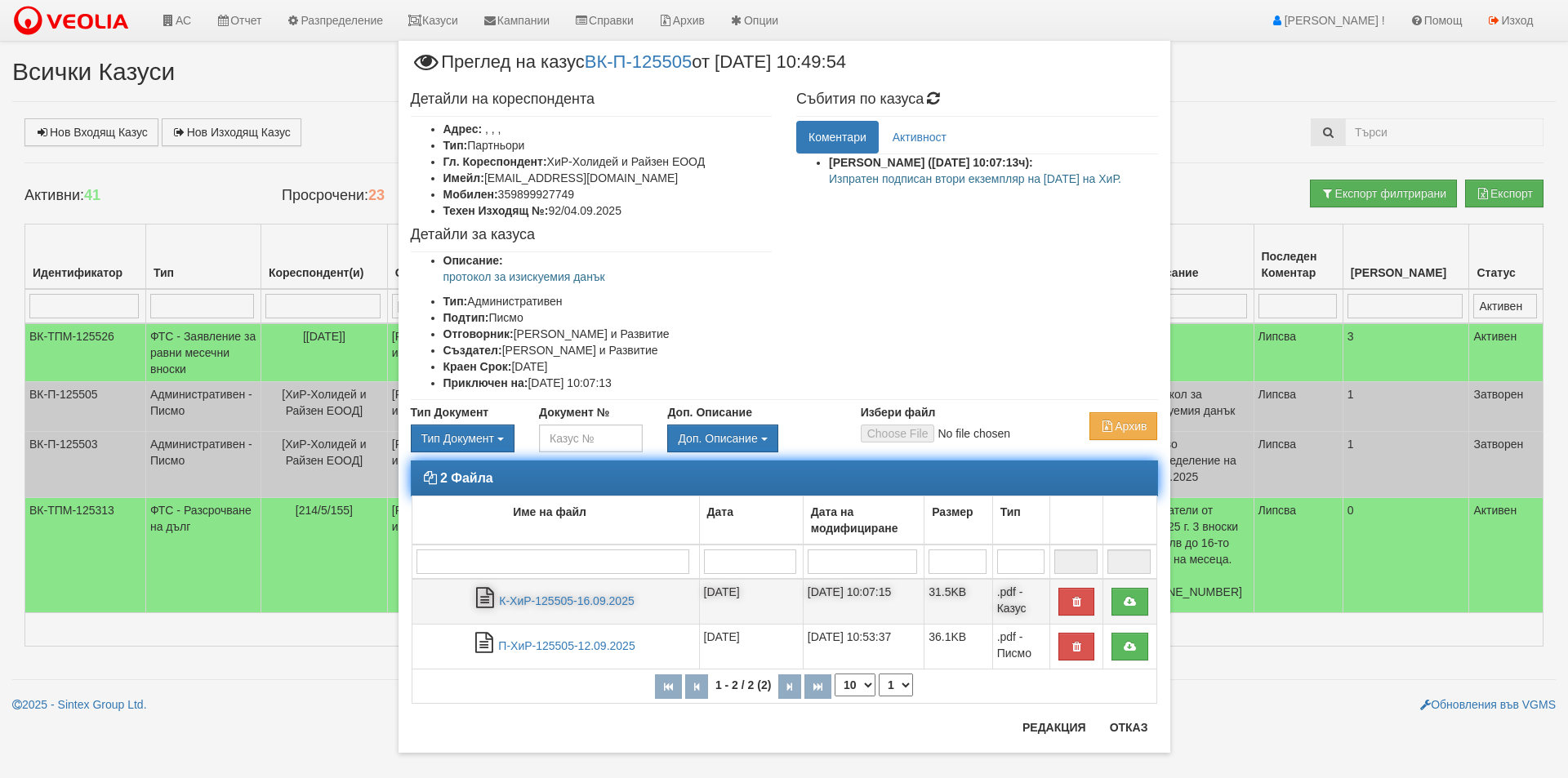
click at [528, 594] on td "К-ХиР-125505-16.09.2025" at bounding box center [555, 602] width 287 height 46
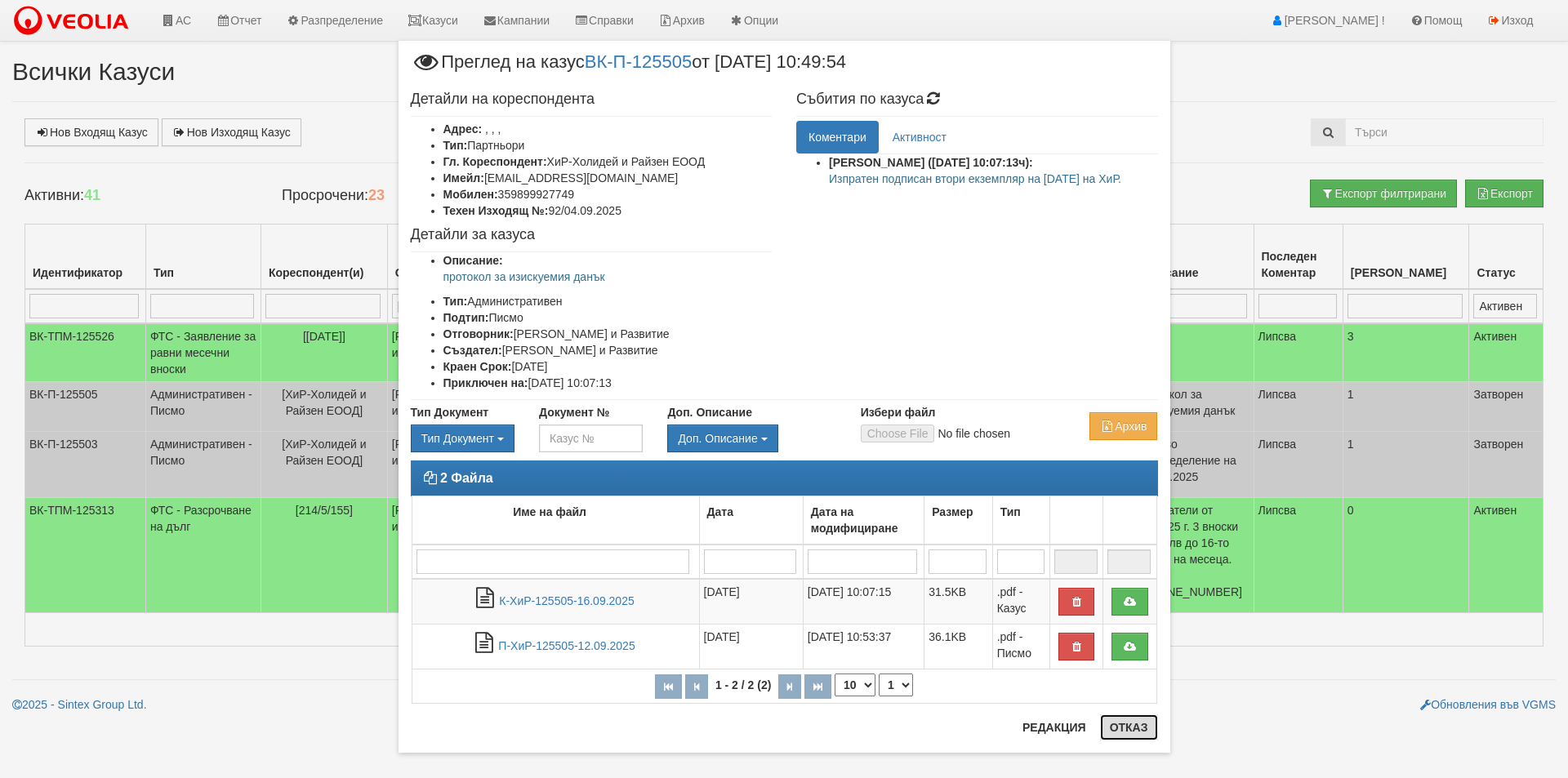
click at [1124, 724] on button "Отказ" at bounding box center [1129, 727] width 58 height 26
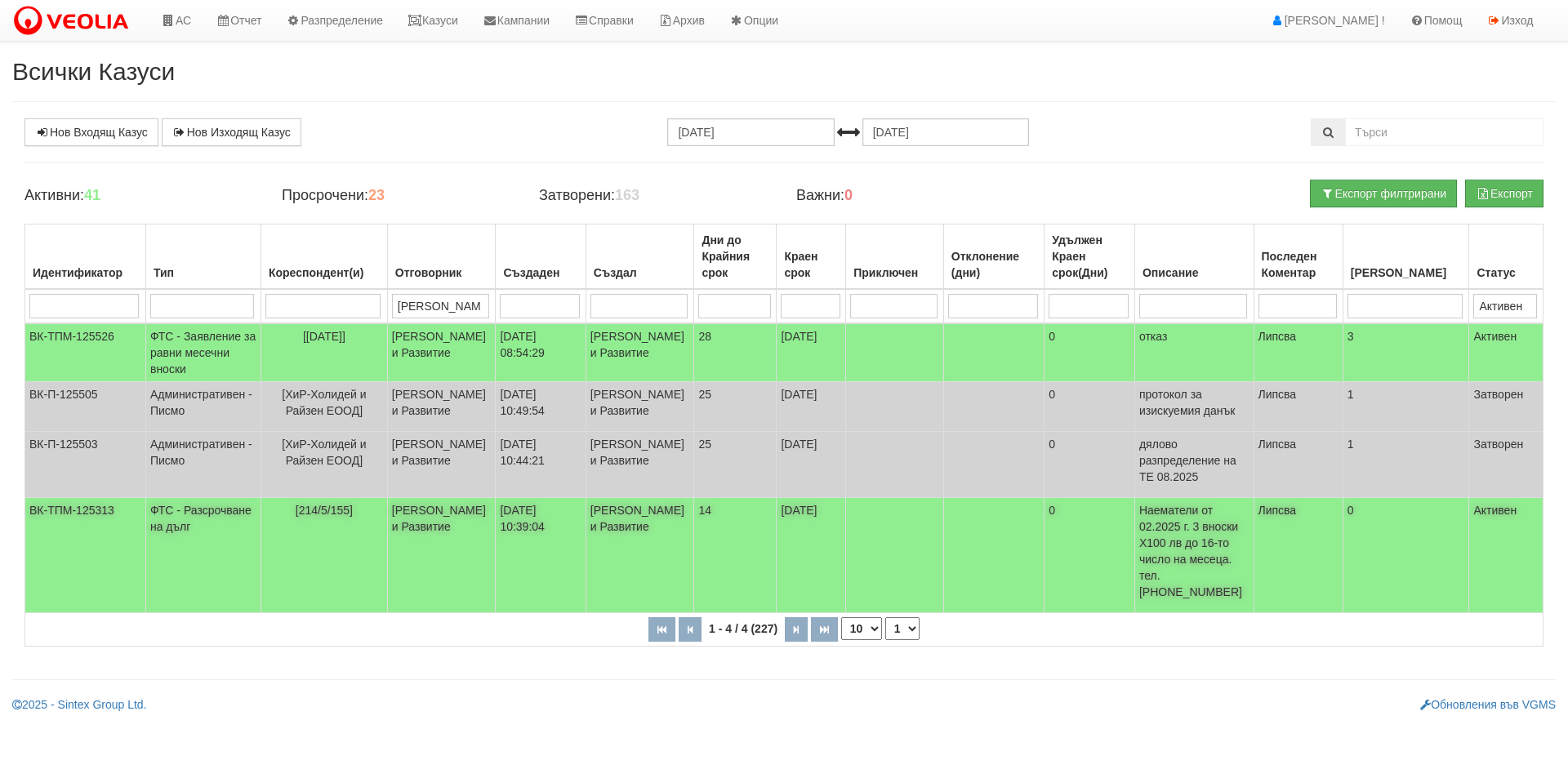
click at [318, 516] on span "[214/5/155]" at bounding box center [324, 510] width 57 height 13
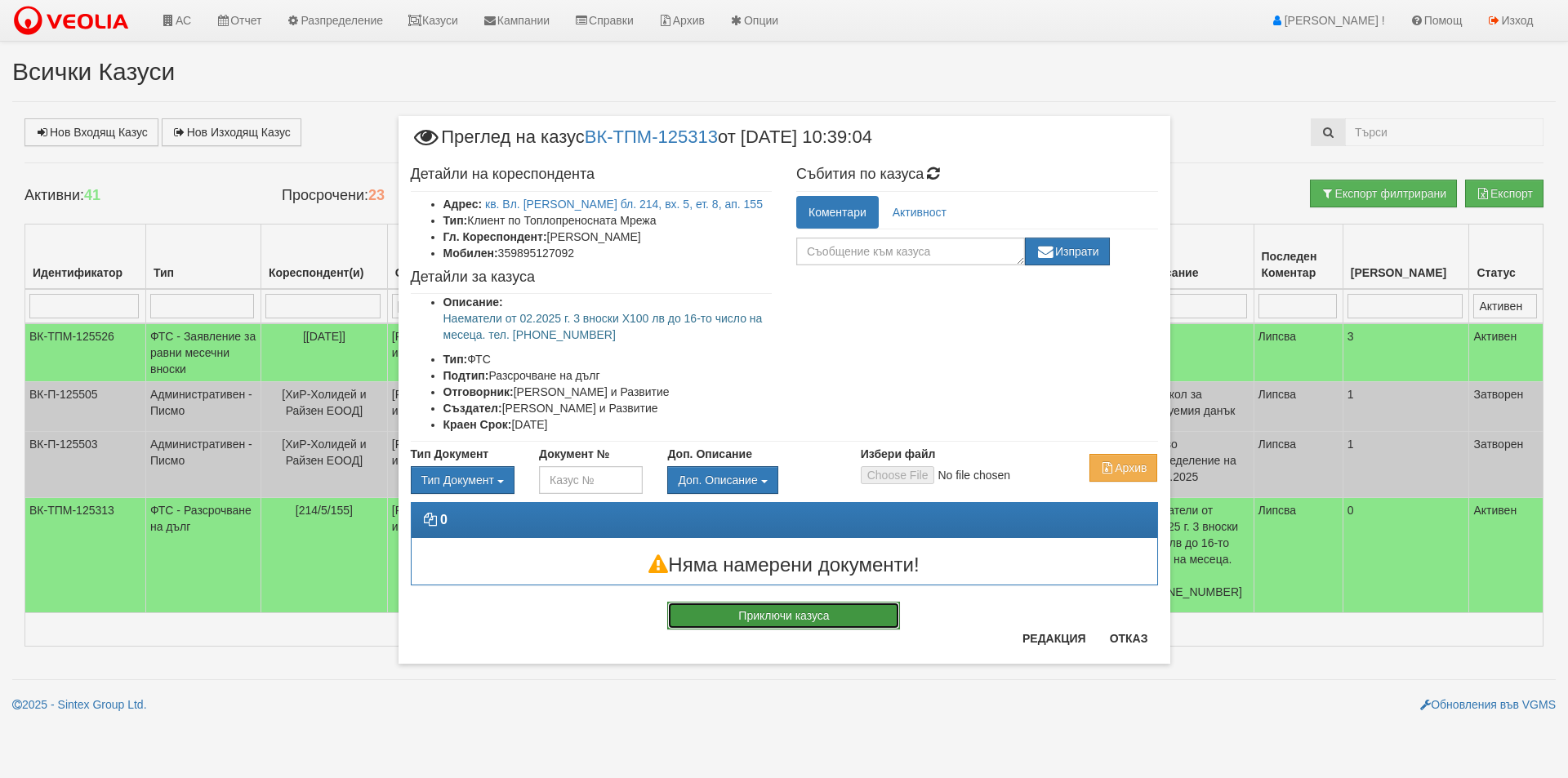
click at [826, 611] on button "Приключи казуса" at bounding box center [784, 616] width 233 height 28
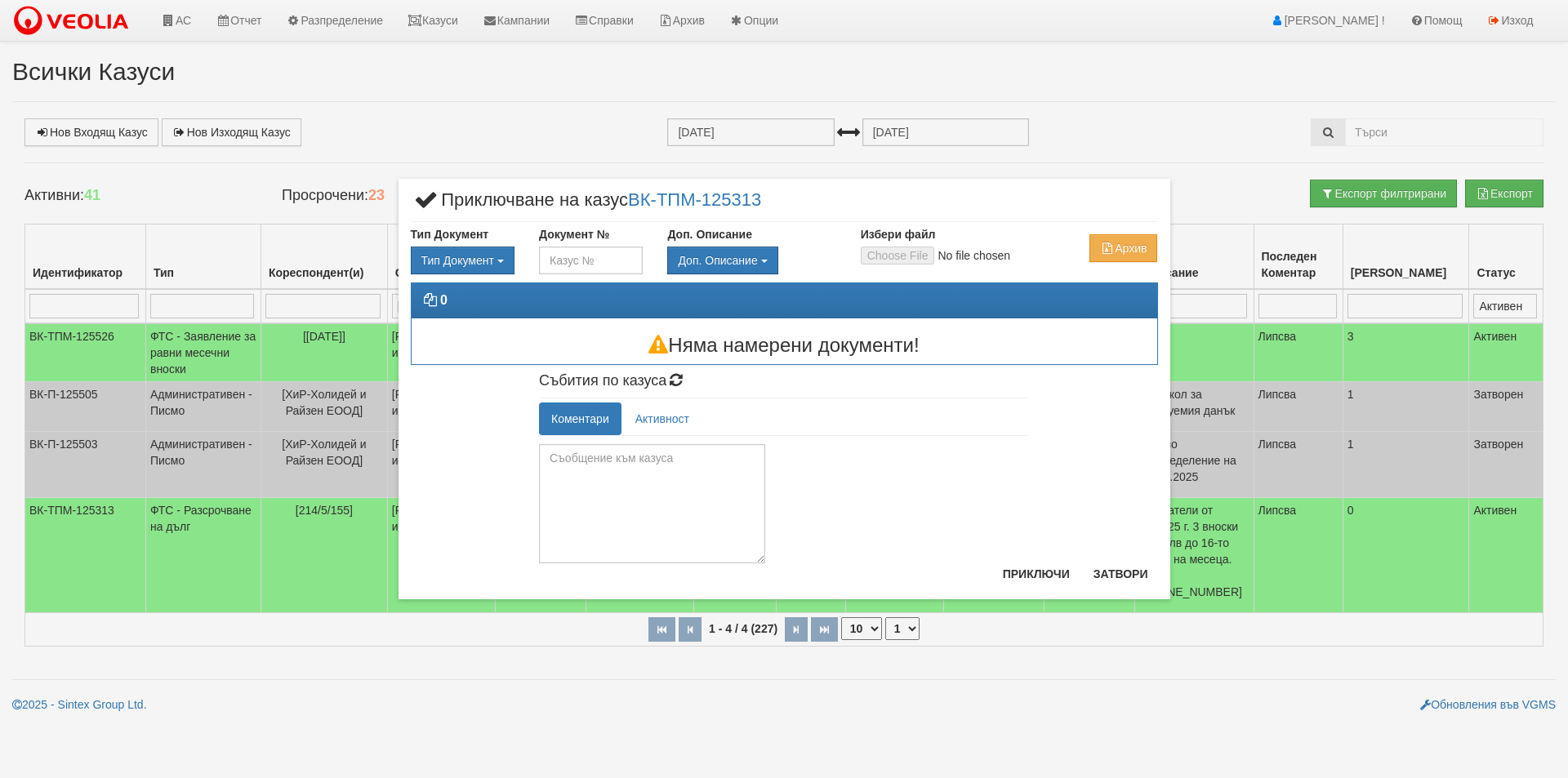
drag, startPoint x: 763, startPoint y: 513, endPoint x: 761, endPoint y: 606, distance: 93.0
click at [761, 606] on div "× Приключване на казус ВК-ТПМ-125313 Тип Документ Тип Документ П М ЗСП ОК СМПТ" at bounding box center [784, 389] width 1568 height 778
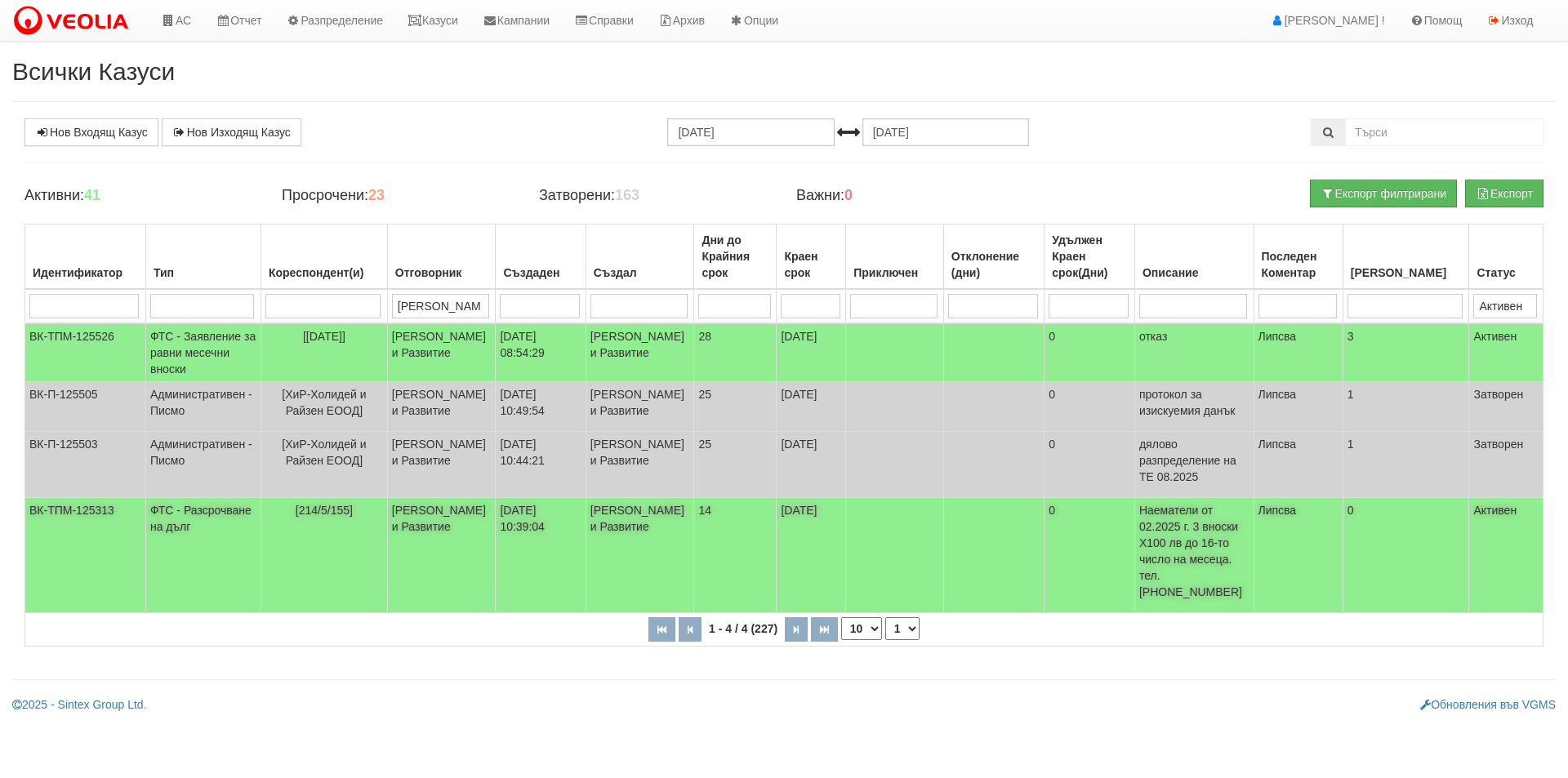
click at [340, 516] on span "[214/5/155]" at bounding box center [324, 510] width 57 height 13
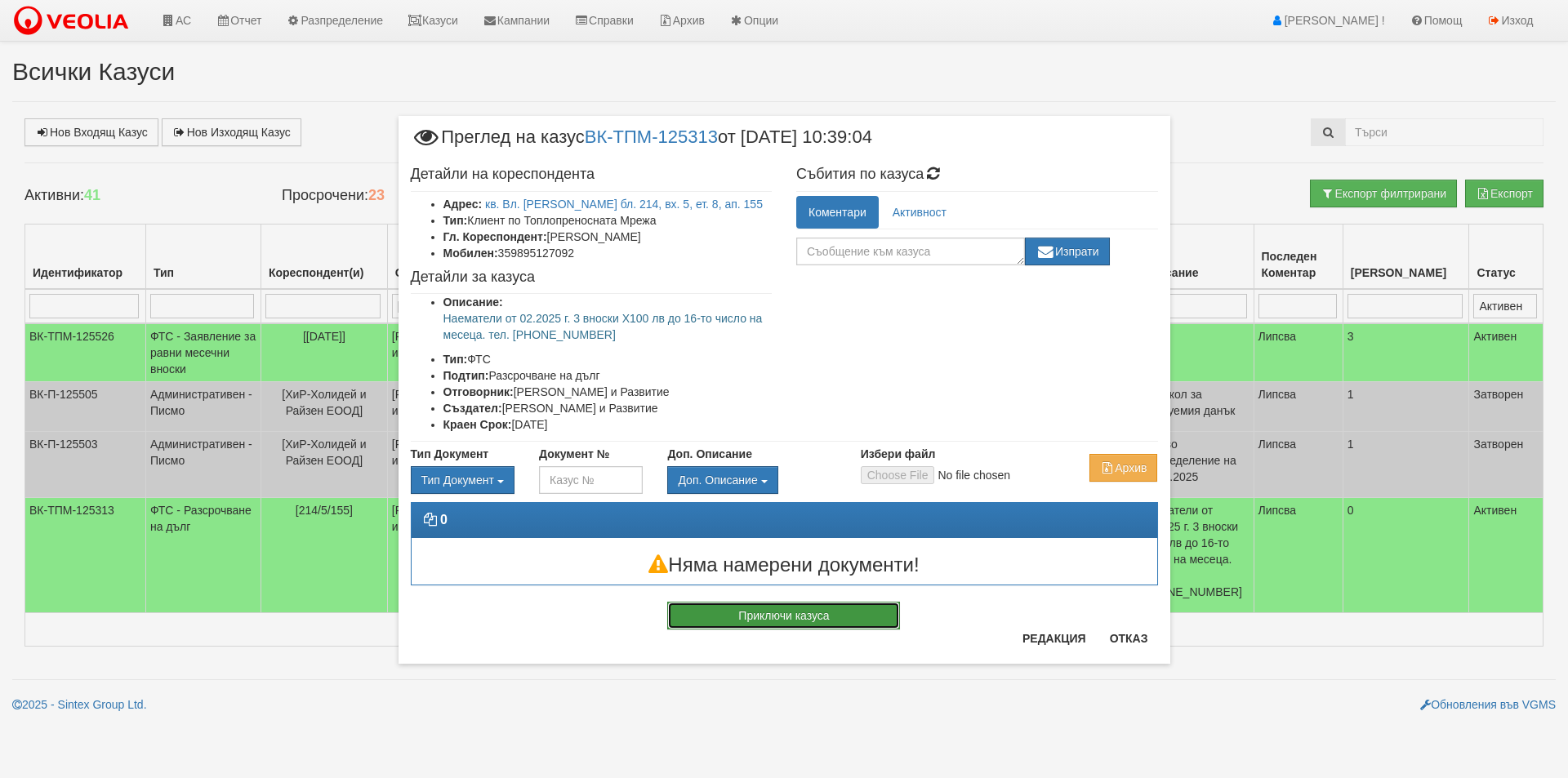
click at [778, 614] on button "Приключи казуса" at bounding box center [784, 616] width 233 height 28
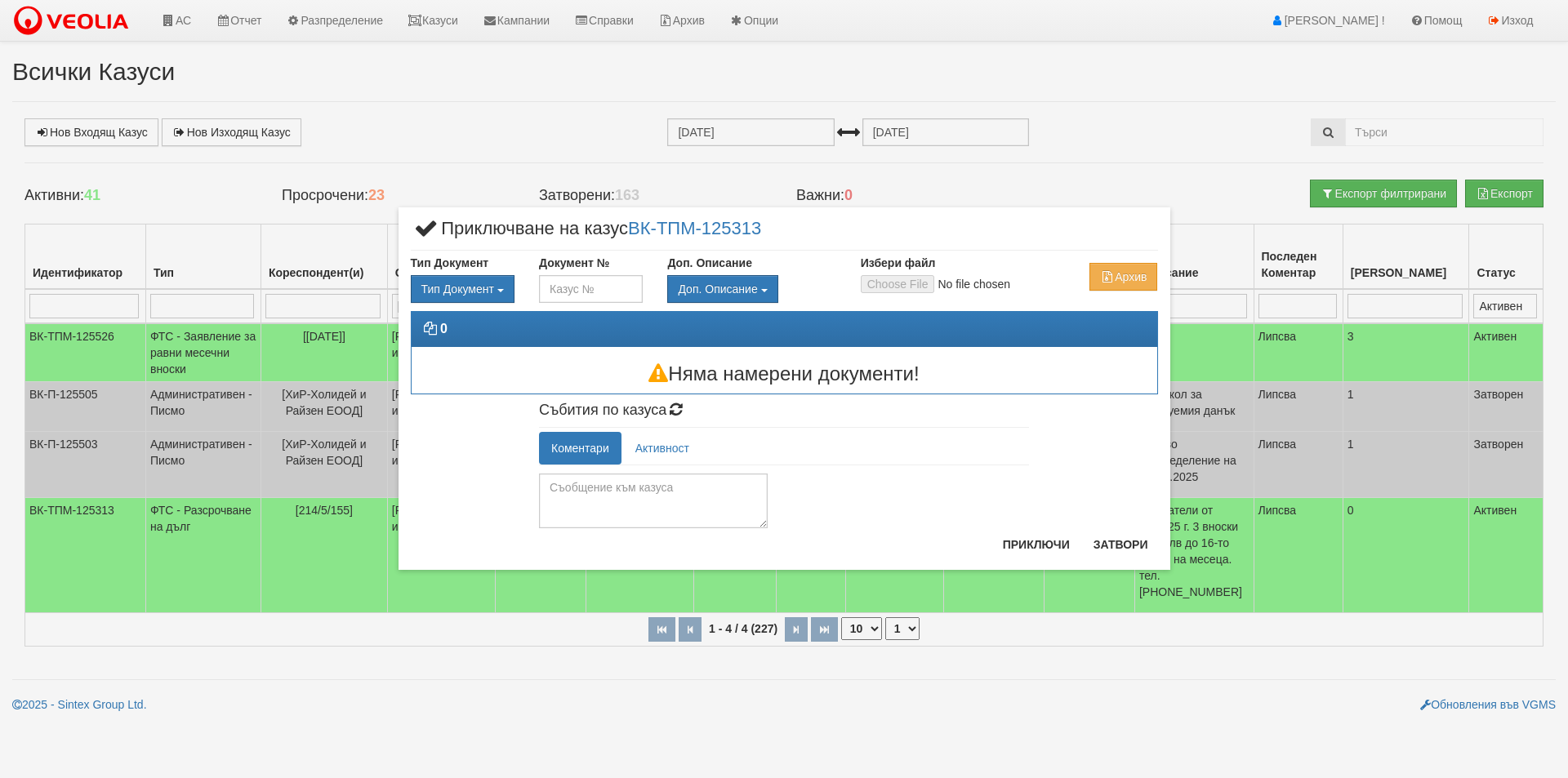
drag, startPoint x: 760, startPoint y: 512, endPoint x: 769, endPoint y: 539, distance: 28.5
click at [769, 539] on div "× Приключване на казус ВК-ТПМ-125313 Тип Документ Тип Документ П М ЗСП ОК СМПТ" at bounding box center [784, 388] width 771 height 363
click at [589, 488] on textarea at bounding box center [654, 501] width 228 height 54
drag, startPoint x: 551, startPoint y: 505, endPoint x: 626, endPoint y: 503, distance: 75.0
click at [626, 503] on textarea "Проверка на 16.9.25 - няма плащане. Разговаряно с клиента по телефона" at bounding box center [654, 501] width 228 height 54
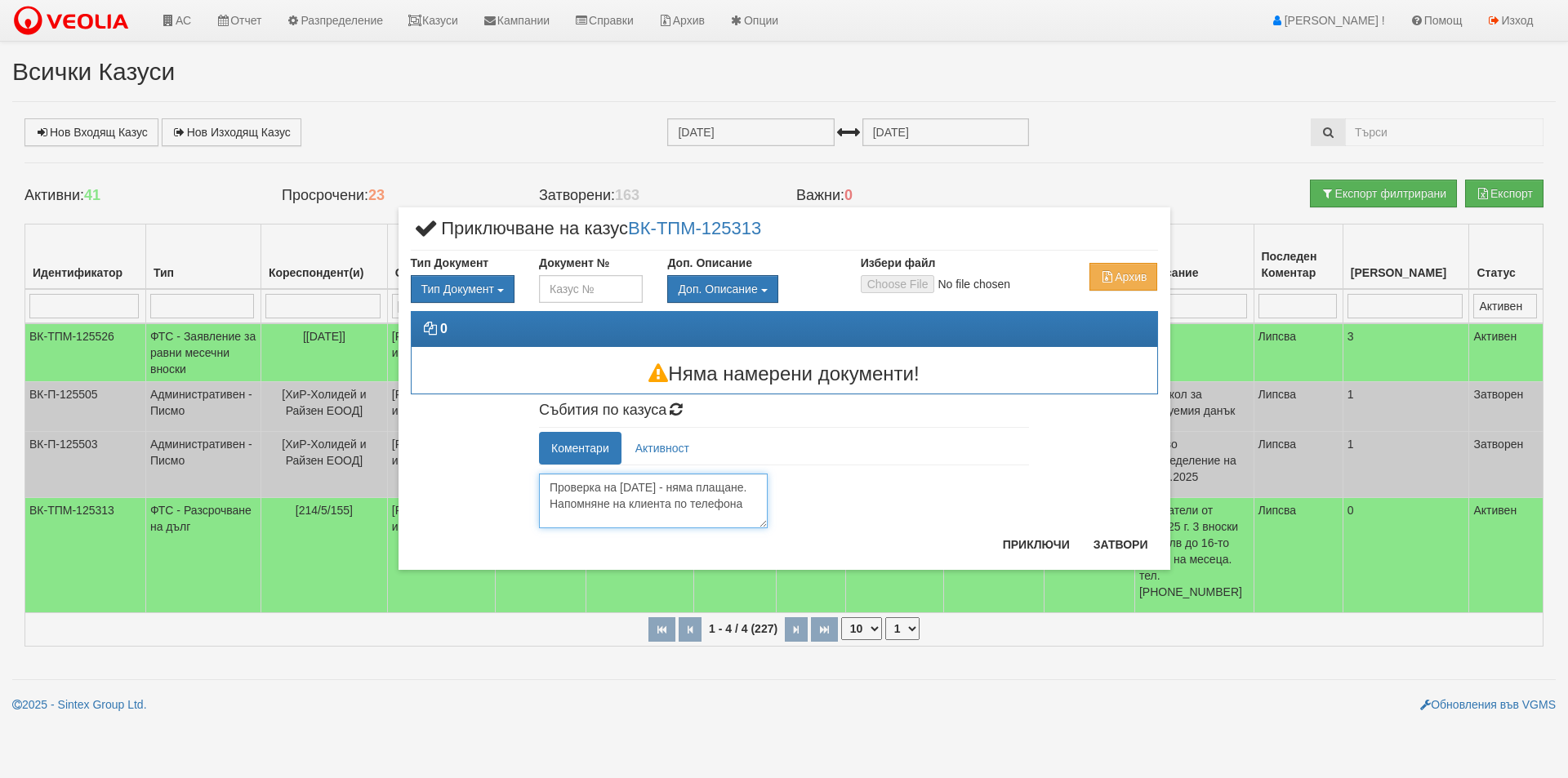
click at [749, 505] on textarea "Проверка на 16.9.25 - няма плащане. Напомняне на клиента по телефона" at bounding box center [654, 501] width 228 height 54
type textarea "Проверка на [DATE] - няма плащане. Напомняне на клиента по телефона- днес ще вн…"
click at [1021, 543] on button "Приключи" at bounding box center [1036, 544] width 87 height 26
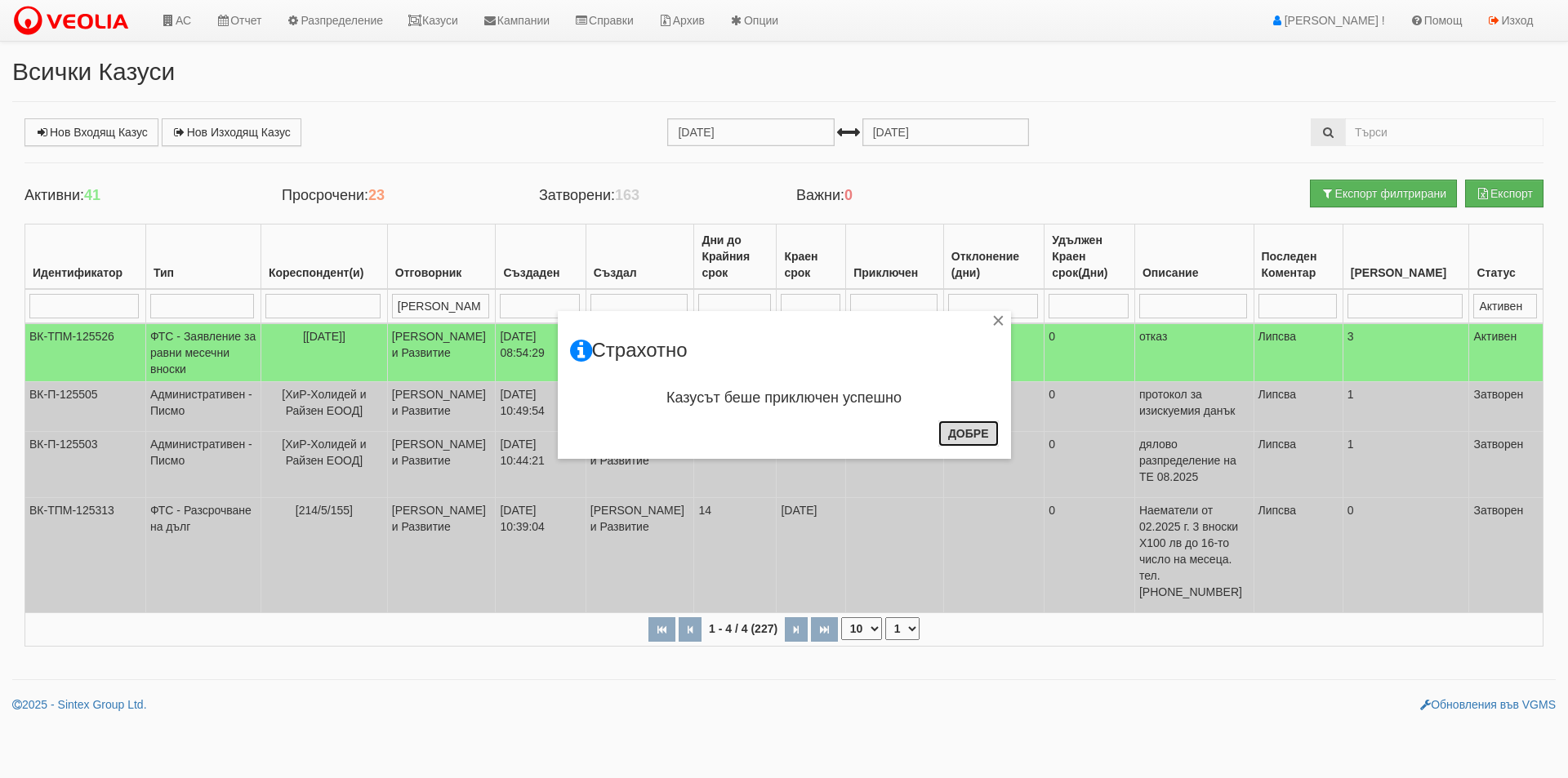
click at [963, 435] on button "Добре" at bounding box center [968, 434] width 61 height 26
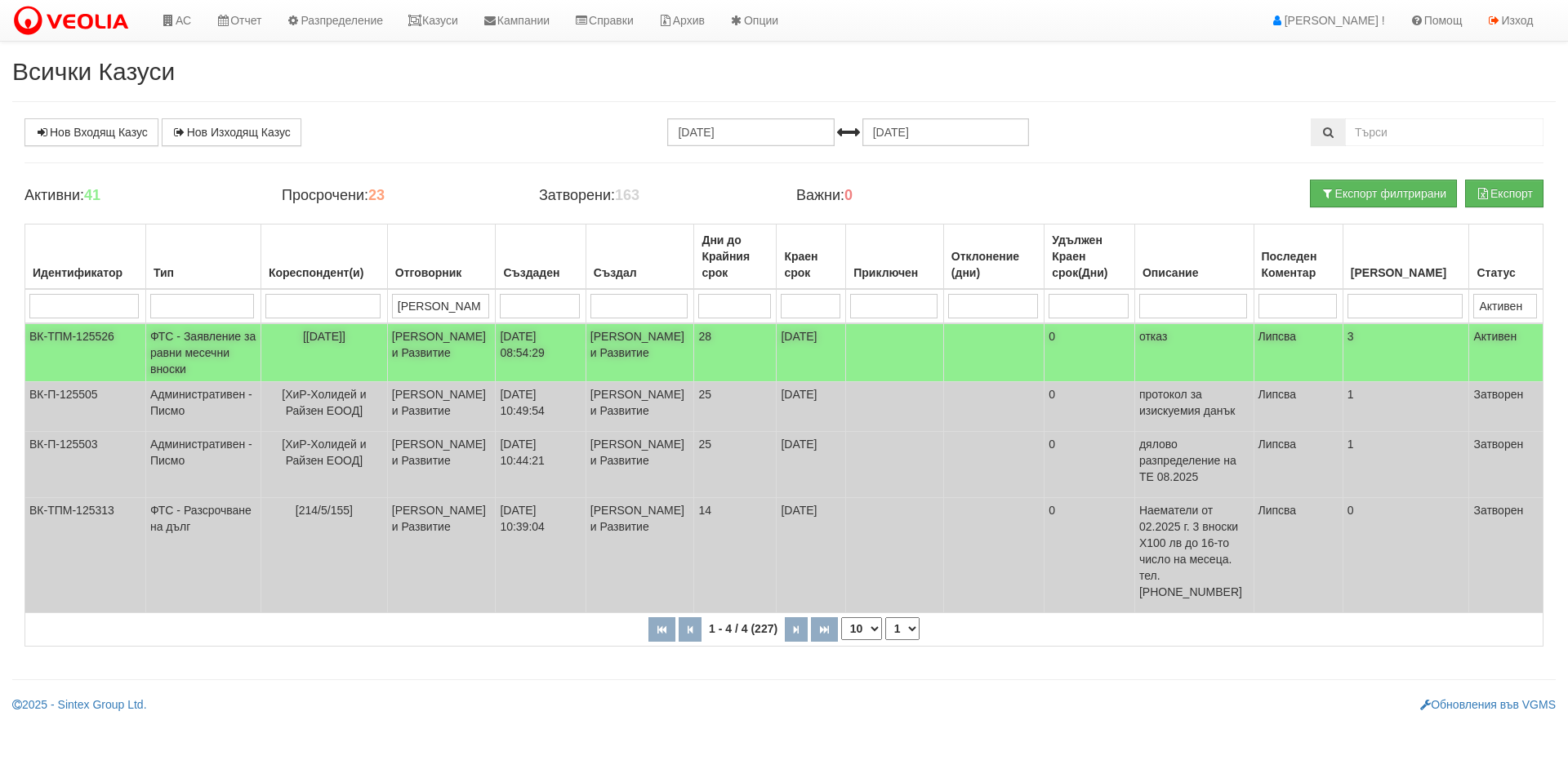
click at [327, 341] on span "[[DATE]]" at bounding box center [324, 336] width 42 height 13
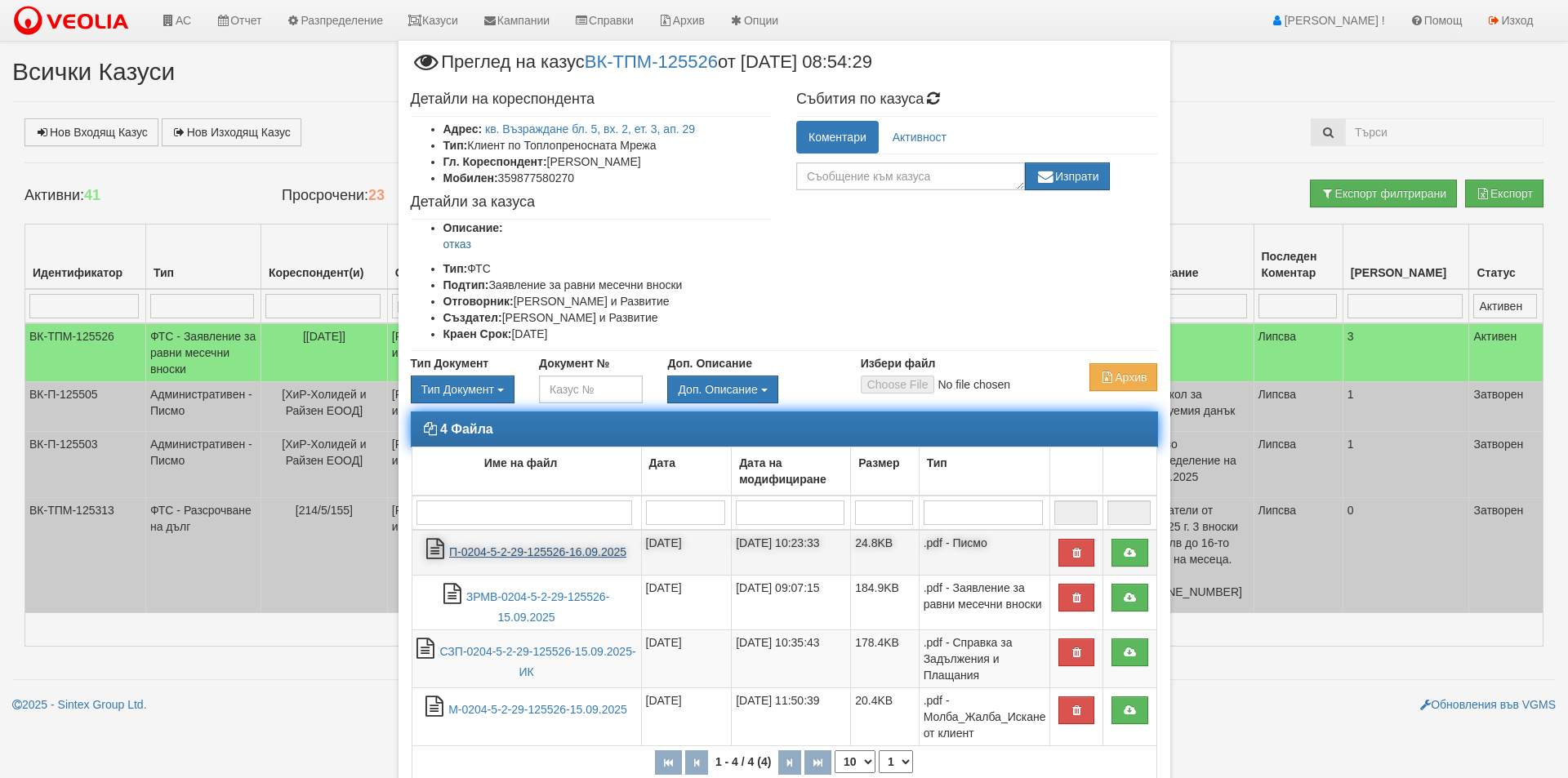
click at [488, 551] on link "П-0204-5-2-29-125526-16.09.2025" at bounding box center [538, 551] width 177 height 13
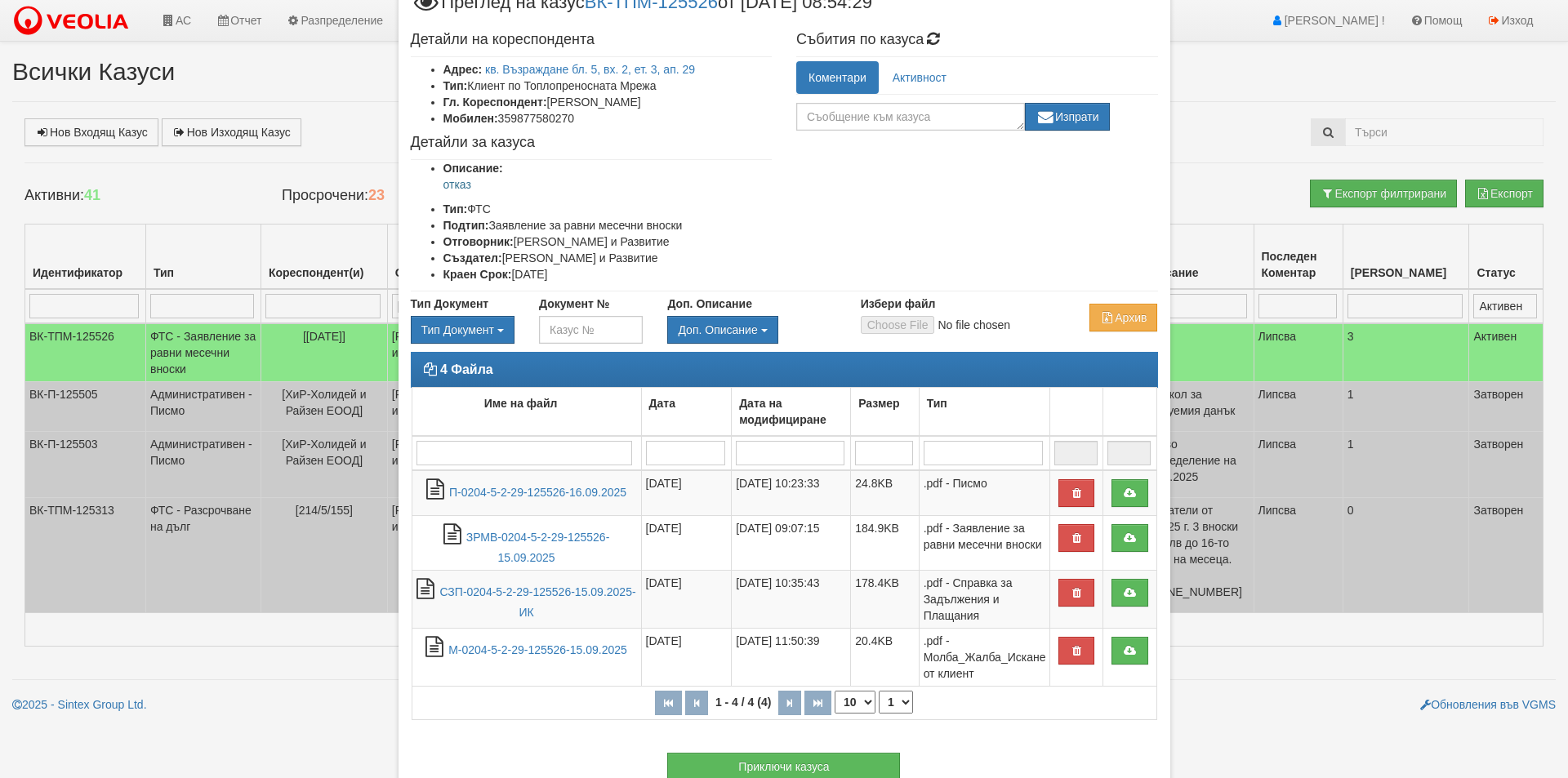
scroll to position [133, 0]
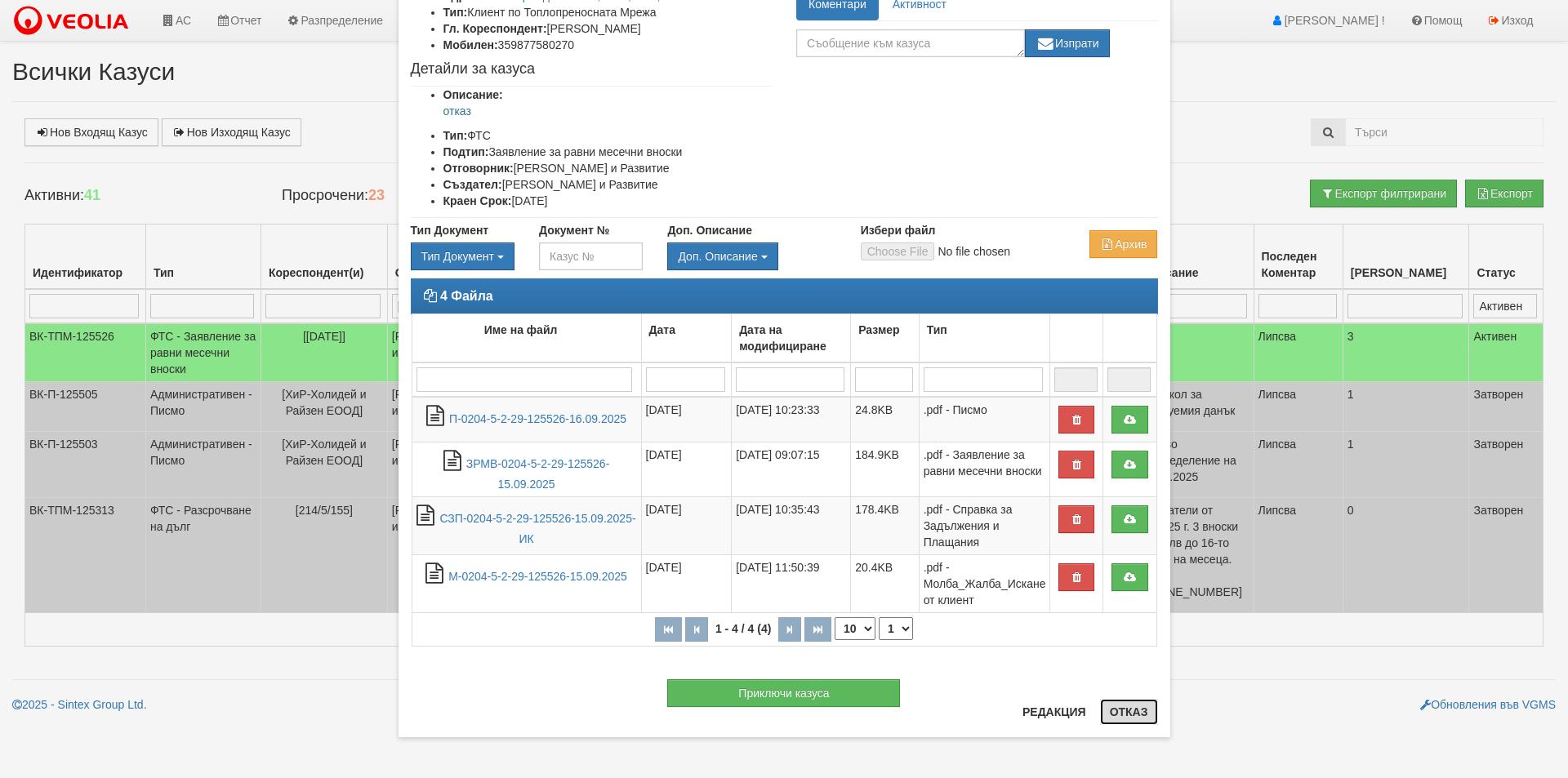
click at [1119, 713] on button "Отказ" at bounding box center [1129, 712] width 58 height 26
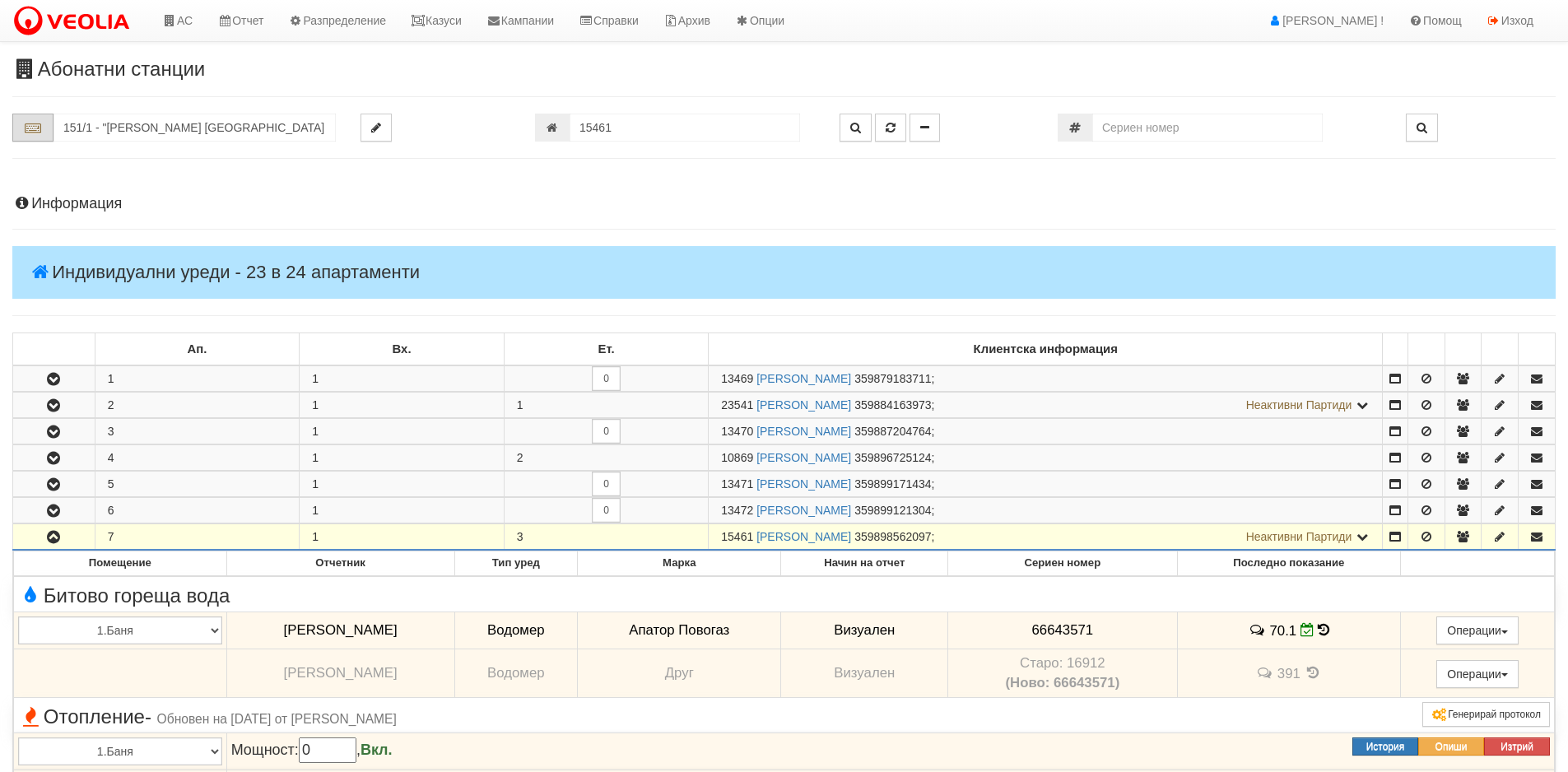
scroll to position [483, 0]
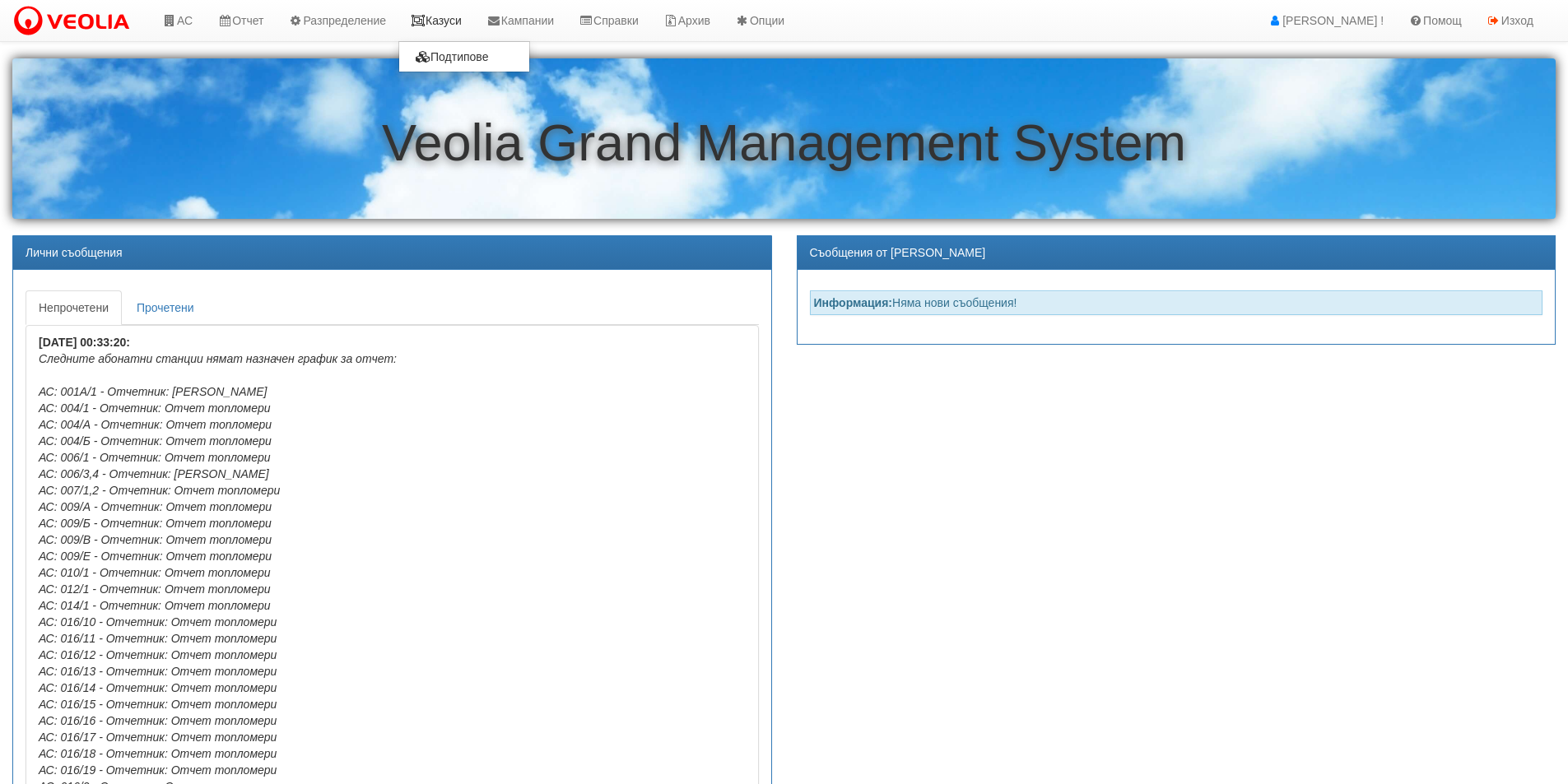
click at [454, 24] on link "Казуси" at bounding box center [436, 20] width 76 height 41
